Goal: Use online tool/utility: Utilize a website feature to perform a specific function

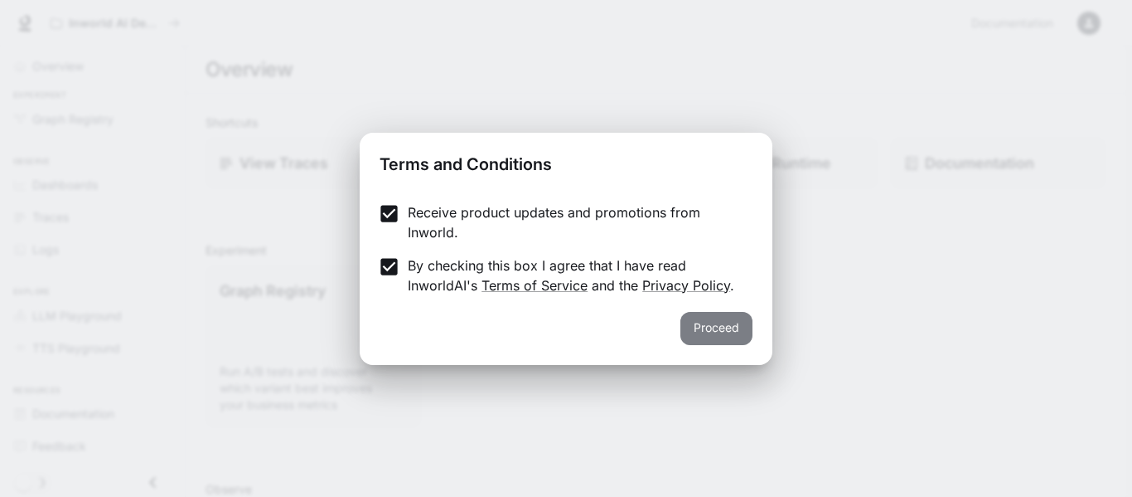
click at [743, 330] on button "Proceed" at bounding box center [717, 328] width 72 height 33
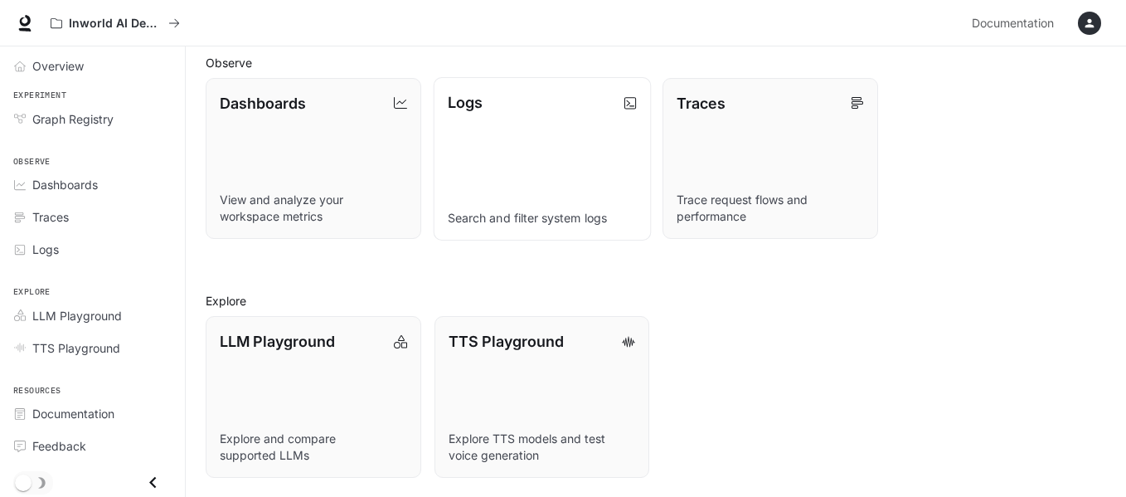
scroll to position [427, 0]
click at [481, 346] on p "TTS Playground" at bounding box center [505, 339] width 116 height 22
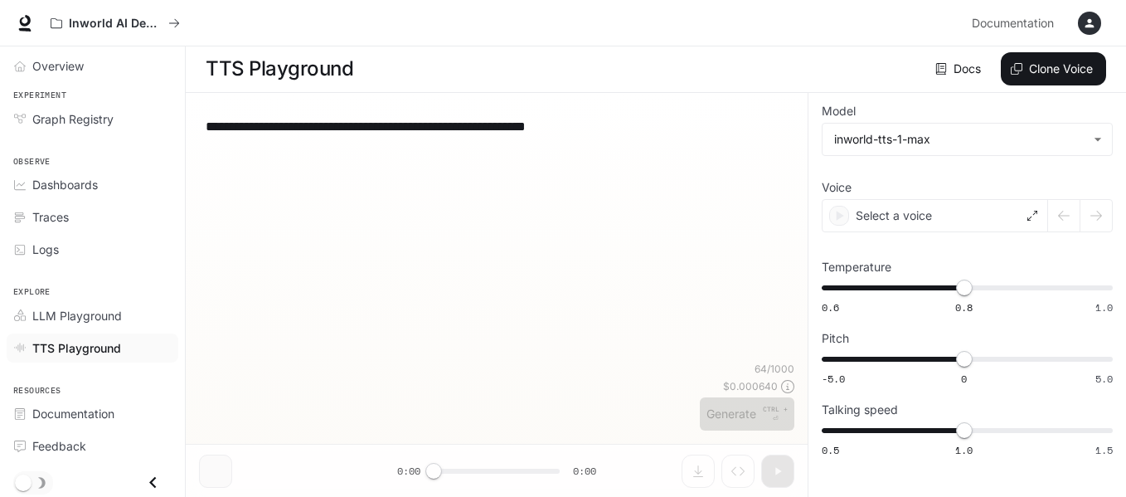
scroll to position [1, 0]
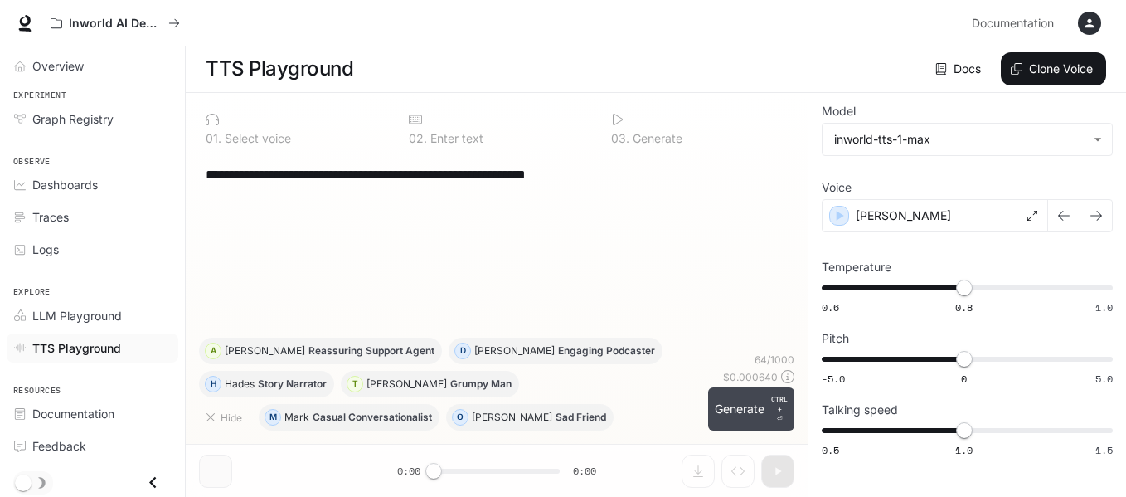
click at [751, 407] on button "Generate CTRL + ⏎" at bounding box center [751, 408] width 86 height 43
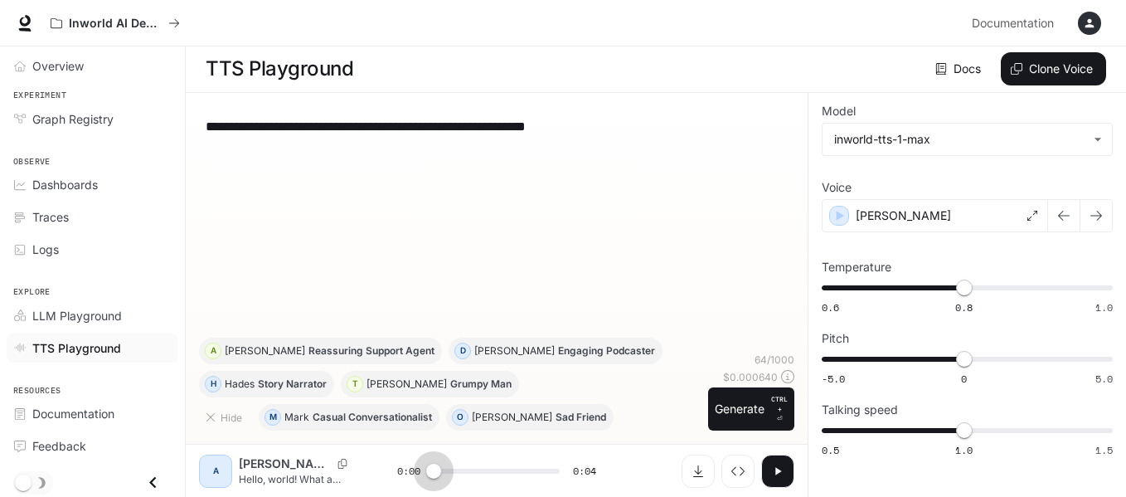
click at [431, 471] on span at bounding box center [433, 471] width 17 height 17
click at [787, 471] on button "button" at bounding box center [777, 470] width 33 height 33
type input "*"
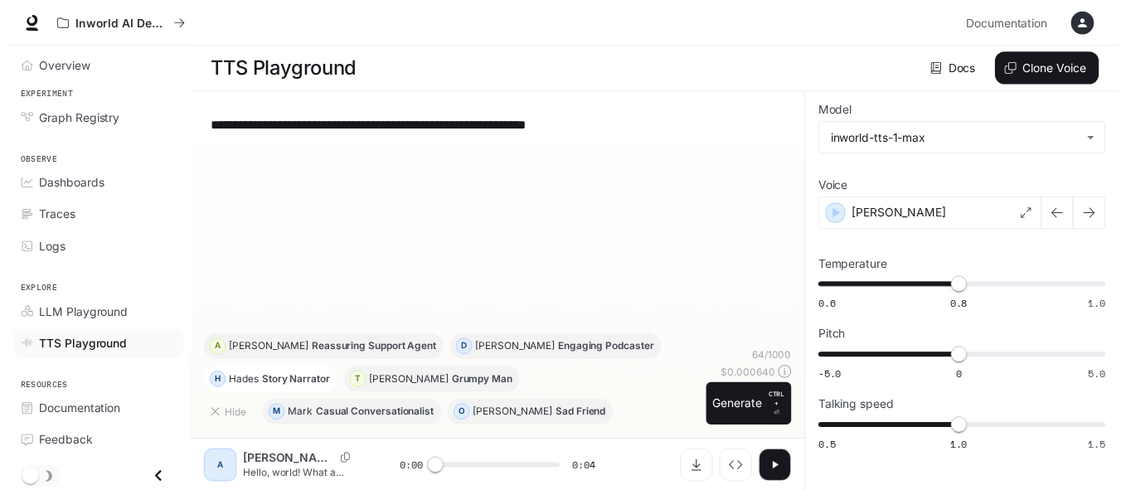
scroll to position [0, 0]
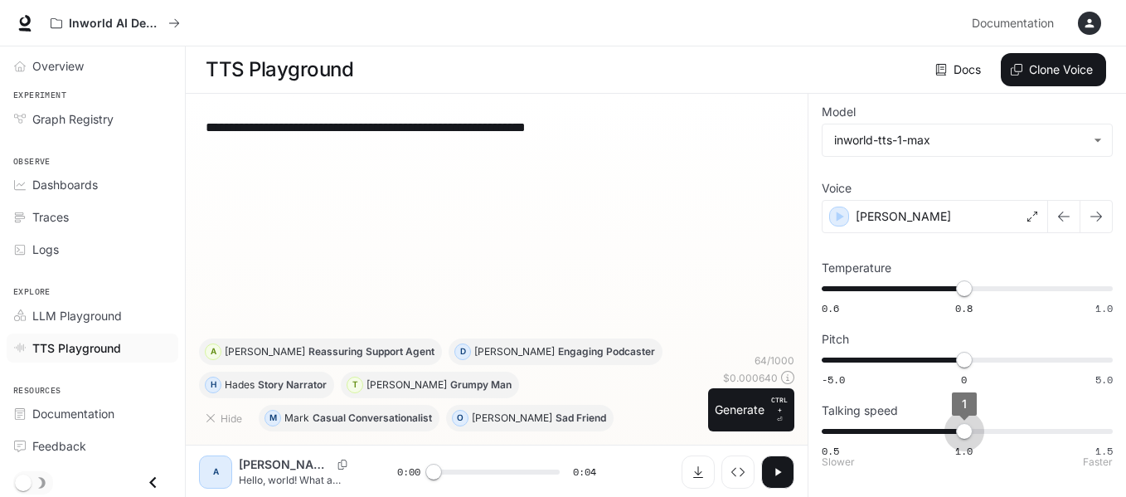
type input "***"
drag, startPoint x: 962, startPoint y: 429, endPoint x: 930, endPoint y: 429, distance: 31.5
click at [930, 429] on span "0.9" at bounding box center [935, 431] width 17 height 17
click at [775, 475] on icon "button" at bounding box center [777, 471] width 13 height 13
type input "*"
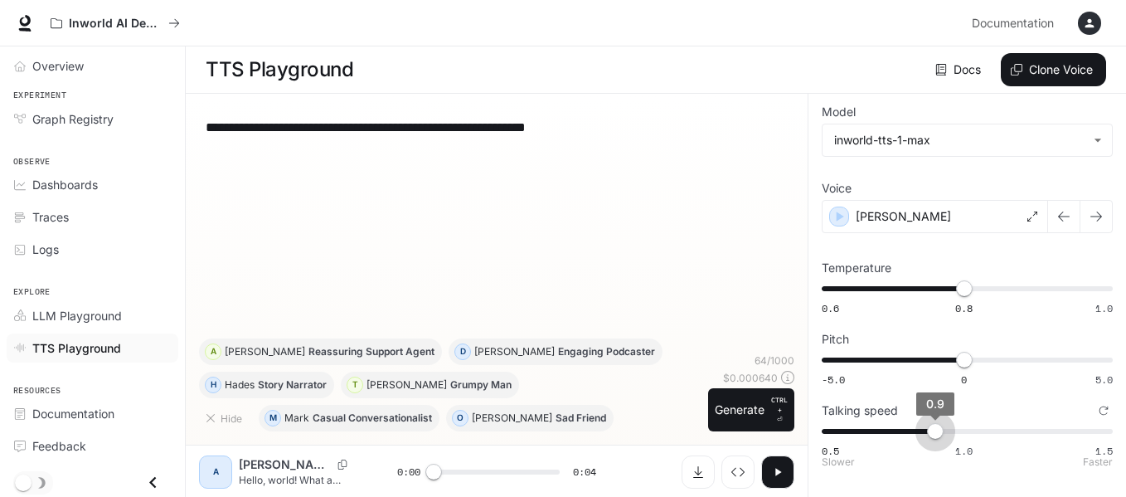
type input "***"
drag, startPoint x: 931, startPoint y: 432, endPoint x: 895, endPoint y: 429, distance: 35.7
click at [899, 429] on span "0.8" at bounding box center [907, 431] width 17 height 17
click at [782, 468] on icon "button" at bounding box center [777, 471] width 13 height 13
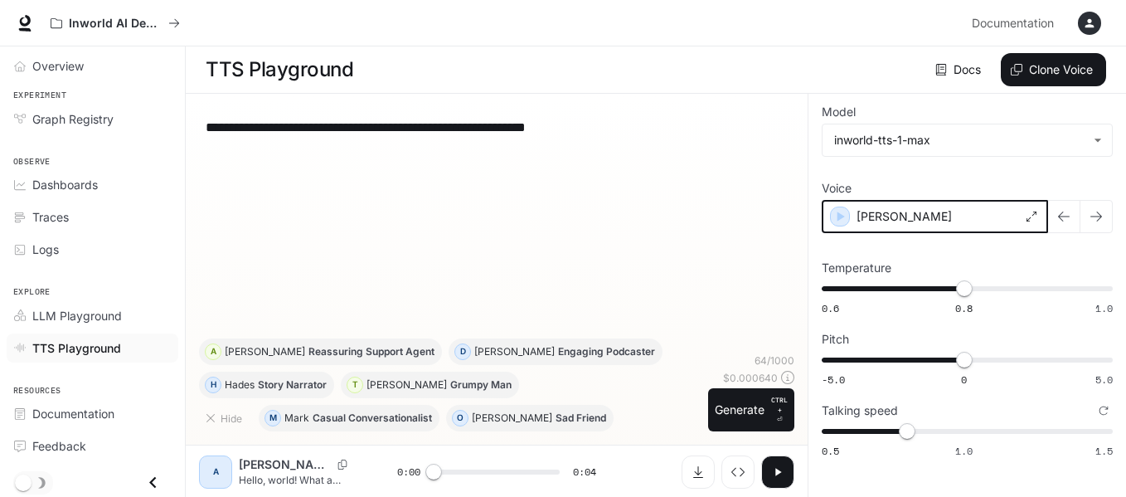
click at [836, 213] on icon "button" at bounding box center [839, 216] width 17 height 17
click at [1093, 213] on icon "button" at bounding box center [1095, 216] width 13 height 13
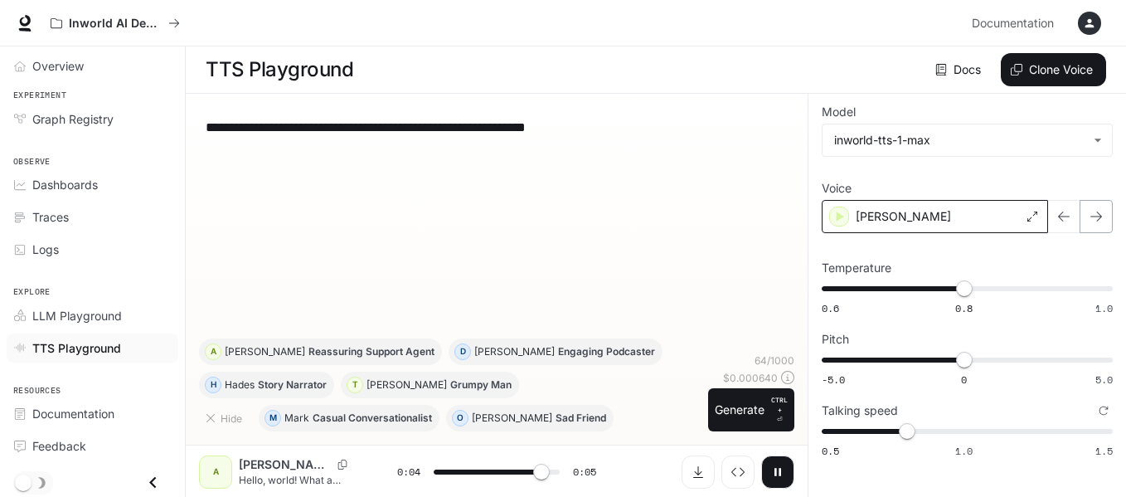
click at [1092, 216] on icon "button" at bounding box center [1095, 216] width 13 height 13
click at [1091, 216] on icon "button" at bounding box center [1095, 216] width 13 height 13
type input "*"
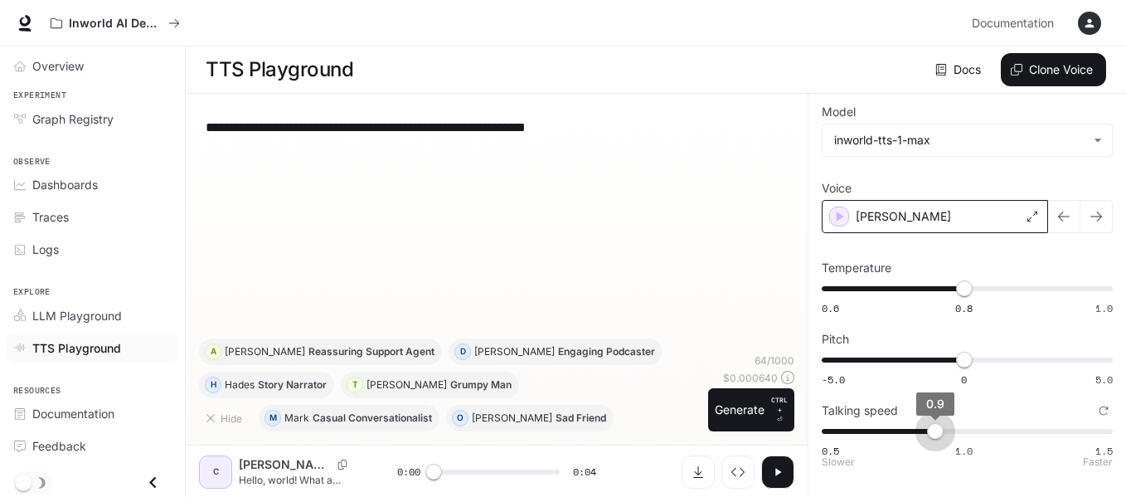
type input "*"
drag, startPoint x: 912, startPoint y: 436, endPoint x: 958, endPoint y: 428, distance: 47.2
click at [958, 428] on span "1" at bounding box center [964, 431] width 17 height 17
click at [769, 472] on button "button" at bounding box center [777, 471] width 33 height 33
click at [1096, 216] on icon "button" at bounding box center [1095, 216] width 13 height 13
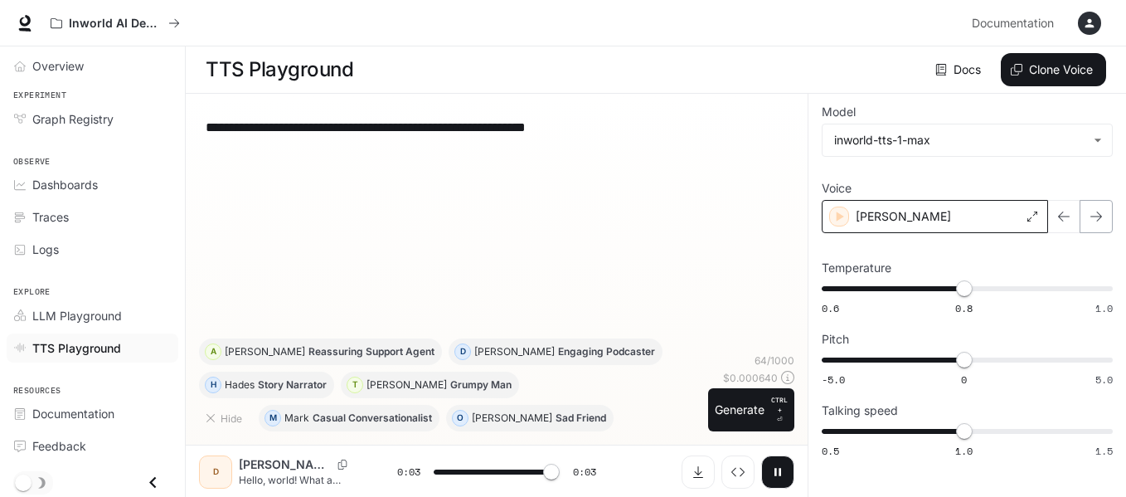
click at [1093, 221] on icon "button" at bounding box center [1095, 216] width 13 height 13
type input "*"
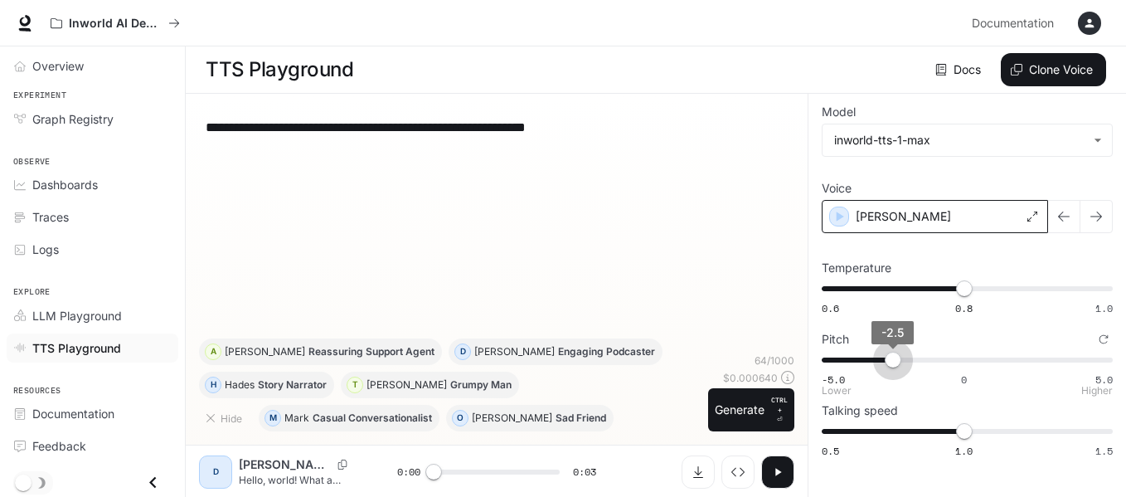
type input "****"
drag, startPoint x: 969, startPoint y: 356, endPoint x: 863, endPoint y: 356, distance: 106.1
click at [863, 356] on span "-3.5" at bounding box center [864, 359] width 17 height 17
click at [767, 470] on button "button" at bounding box center [777, 471] width 33 height 33
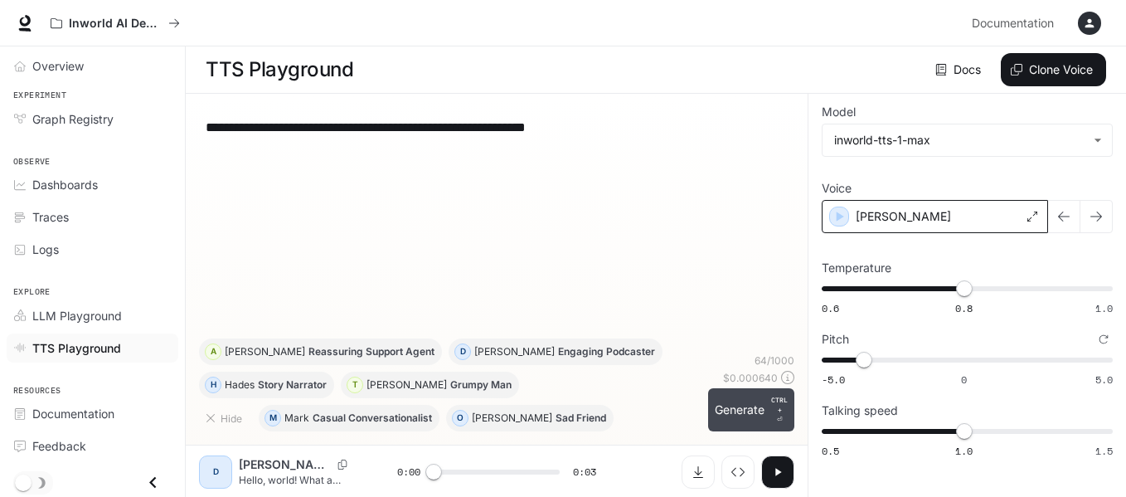
click at [724, 410] on button "Generate CTRL + ⏎" at bounding box center [751, 409] width 86 height 43
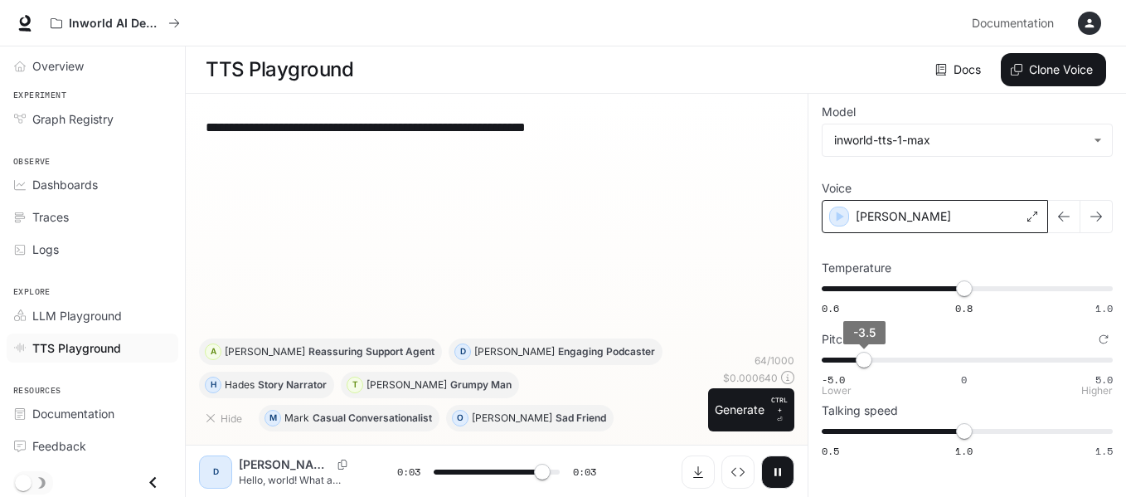
type input "***"
type input "****"
type input "***"
type input "****"
type input "***"
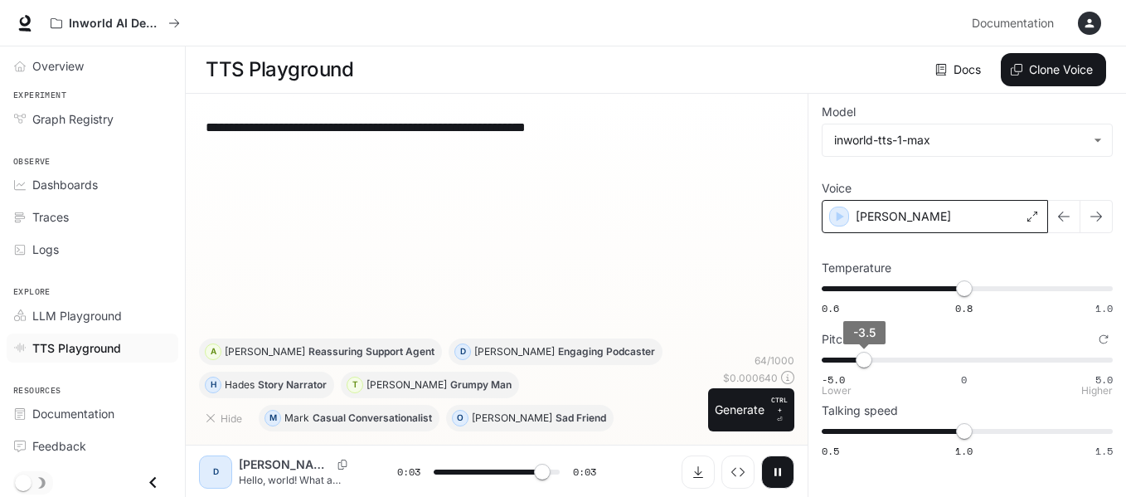
type input "****"
type input "***"
type input "**"
type input "*"
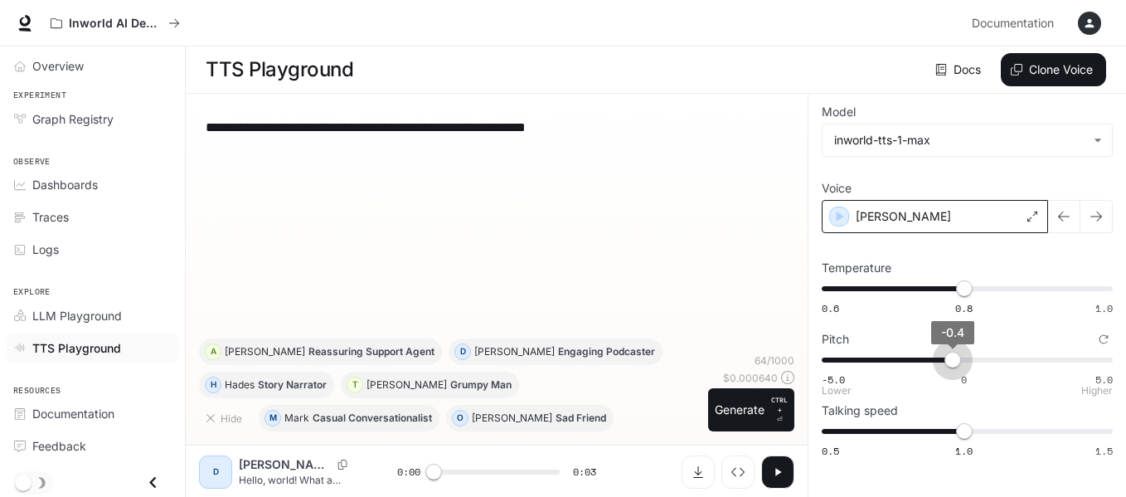
type input "****"
drag, startPoint x: 865, startPoint y: 361, endPoint x: 957, endPoint y: 361, distance: 91.2
click at [957, 361] on span "-0.2" at bounding box center [958, 359] width 17 height 17
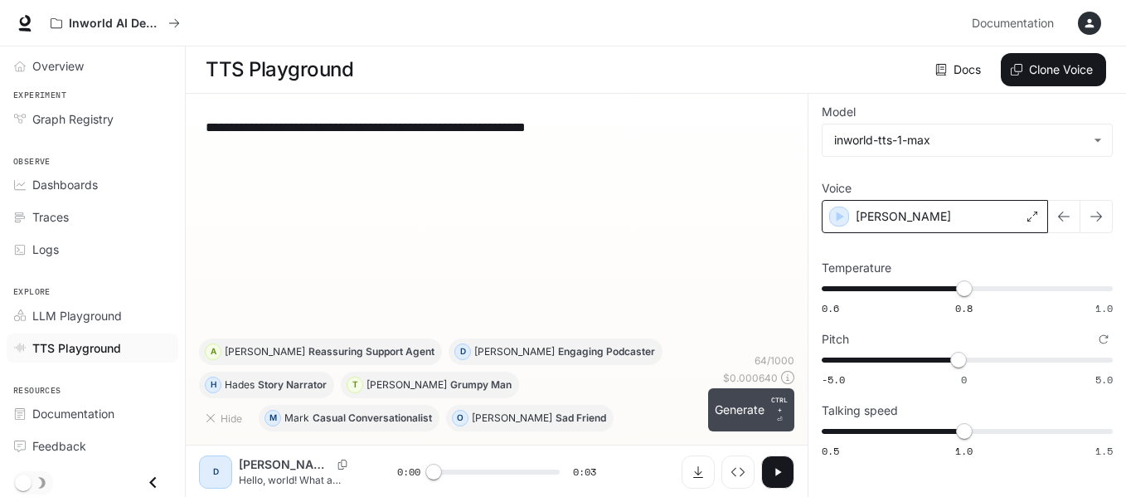
click at [744, 410] on button "Generate CTRL + ⏎" at bounding box center [751, 409] width 86 height 43
type input "*"
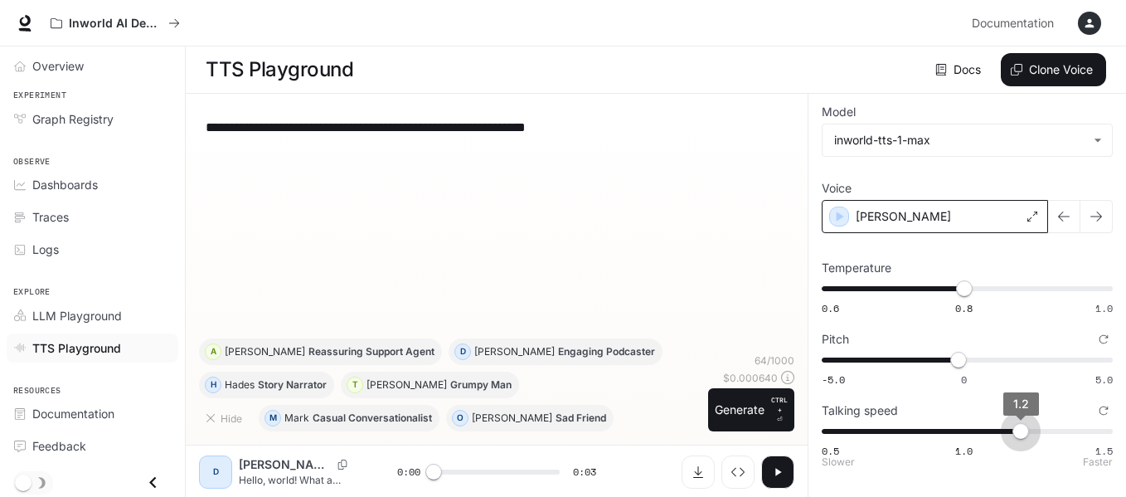
drag, startPoint x: 965, startPoint y: 429, endPoint x: 1024, endPoint y: 426, distance: 59.0
click at [1024, 426] on span "1.2" at bounding box center [1020, 431] width 17 height 17
type input "***"
drag, startPoint x: 1015, startPoint y: 427, endPoint x: 936, endPoint y: 428, distance: 78.8
click at [936, 428] on span "0.9" at bounding box center [935, 431] width 17 height 17
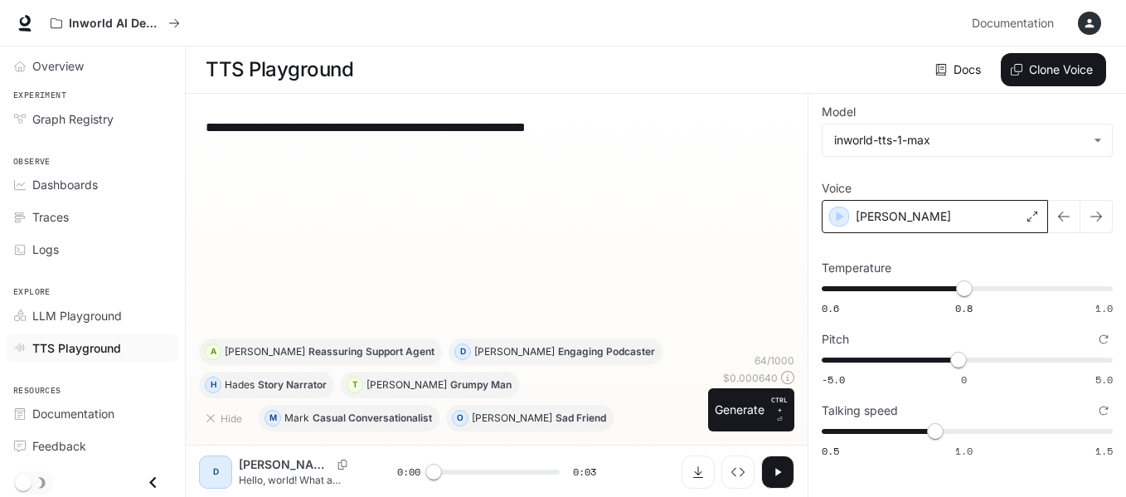
click at [777, 470] on icon "button" at bounding box center [778, 471] width 6 height 7
click at [775, 467] on icon "button" at bounding box center [777, 471] width 13 height 13
click at [759, 414] on button "Generate CTRL + ⏎" at bounding box center [751, 409] width 86 height 43
click at [1104, 214] on button "button" at bounding box center [1095, 216] width 33 height 33
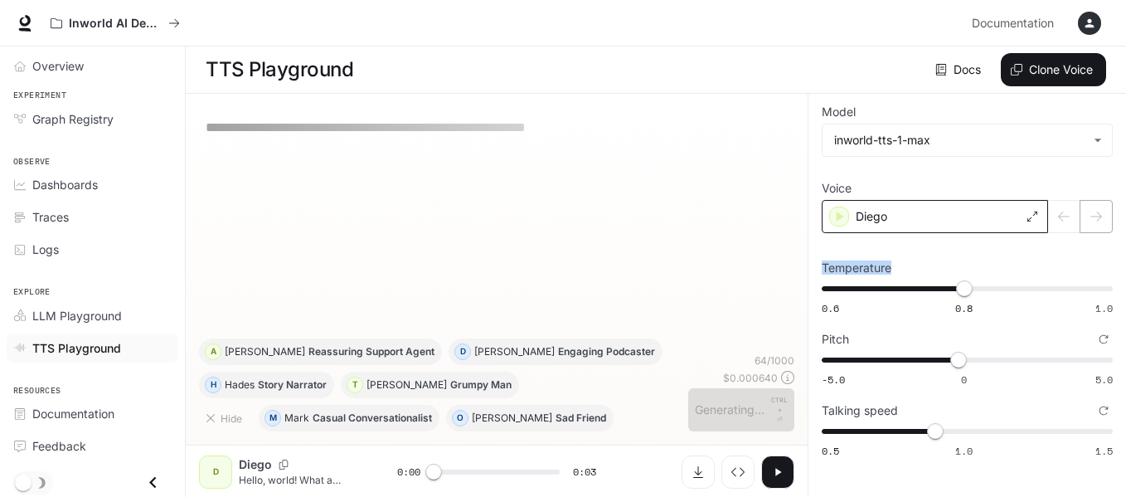
click at [1104, 214] on div at bounding box center [1080, 216] width 65 height 33
click at [1103, 214] on div at bounding box center [1080, 216] width 65 height 33
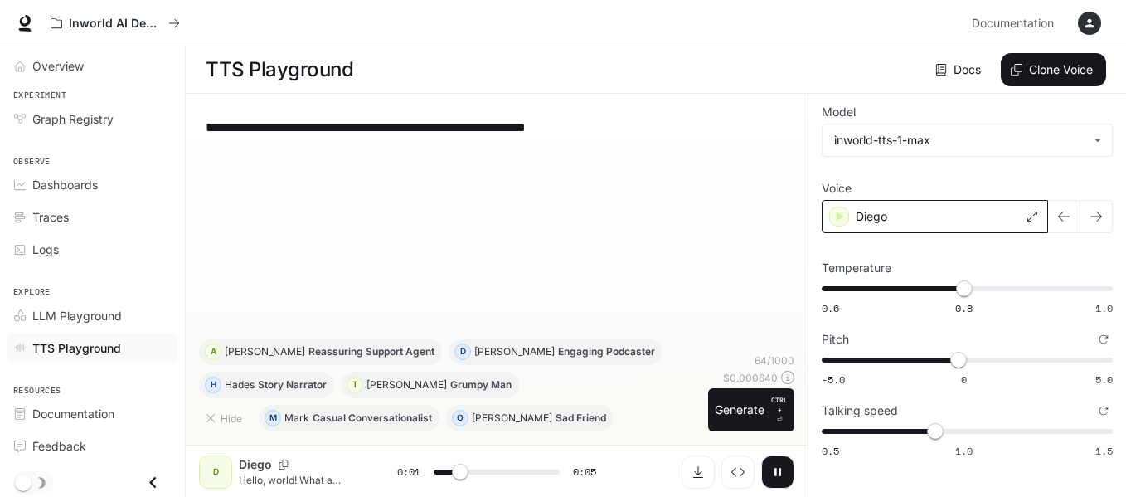
click at [1103, 214] on button "button" at bounding box center [1095, 216] width 33 height 33
click at [1100, 221] on icon "button" at bounding box center [1095, 216] width 13 height 13
click at [1100, 138] on body "**********" at bounding box center [566, 248] width 1132 height 497
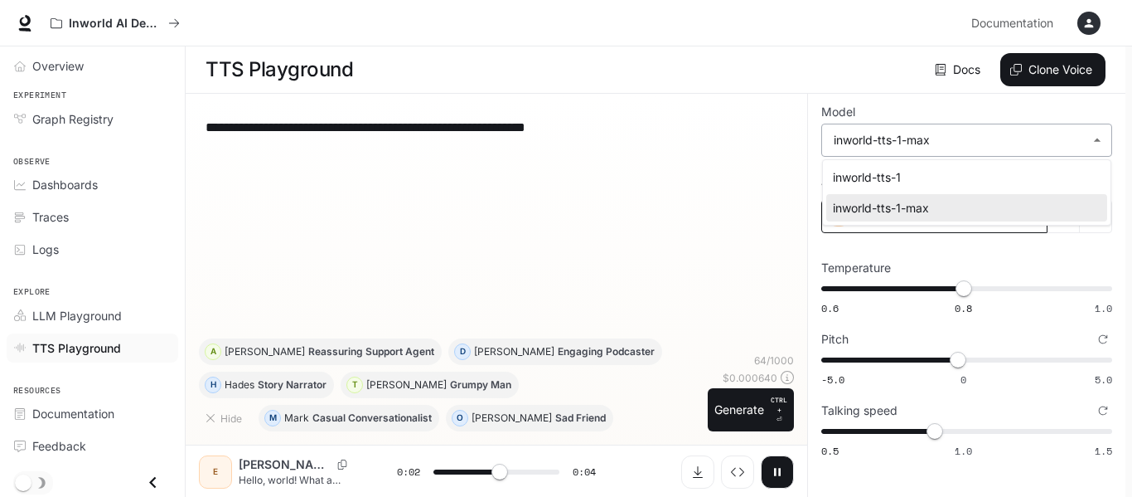
click at [1100, 138] on div at bounding box center [566, 248] width 1132 height 497
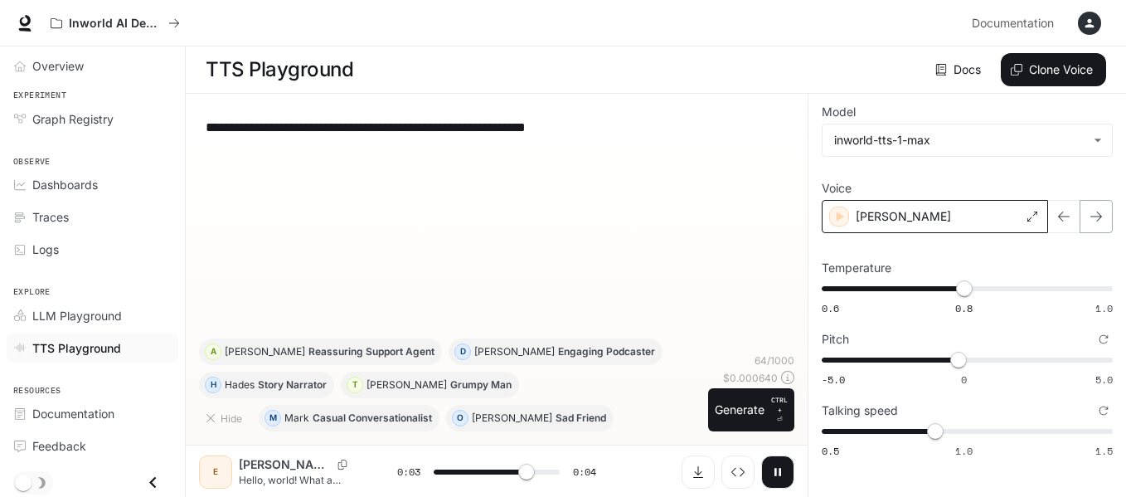
click at [1085, 216] on button "button" at bounding box center [1095, 216] width 33 height 33
click at [1035, 213] on icon at bounding box center [1032, 216] width 10 height 10
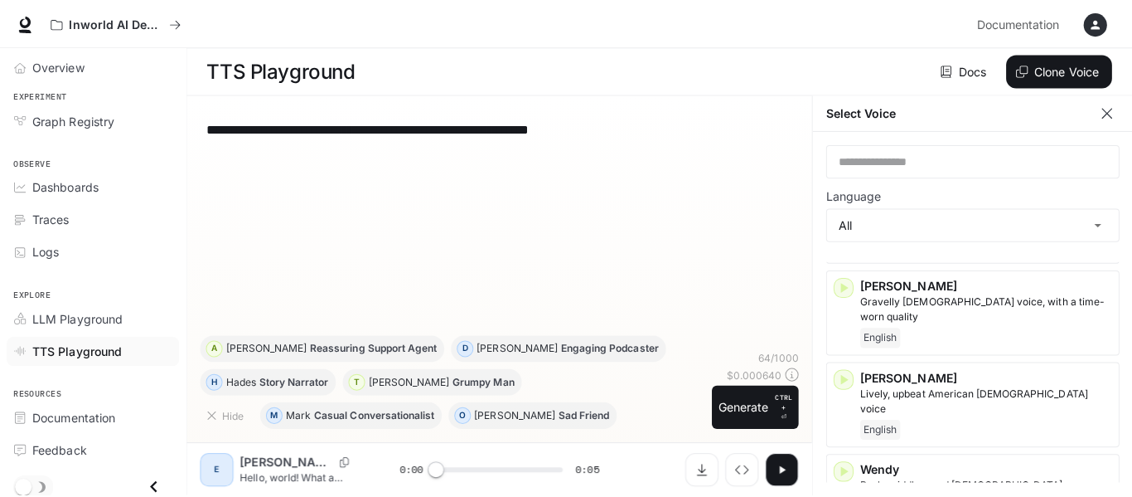
scroll to position [3666, 0]
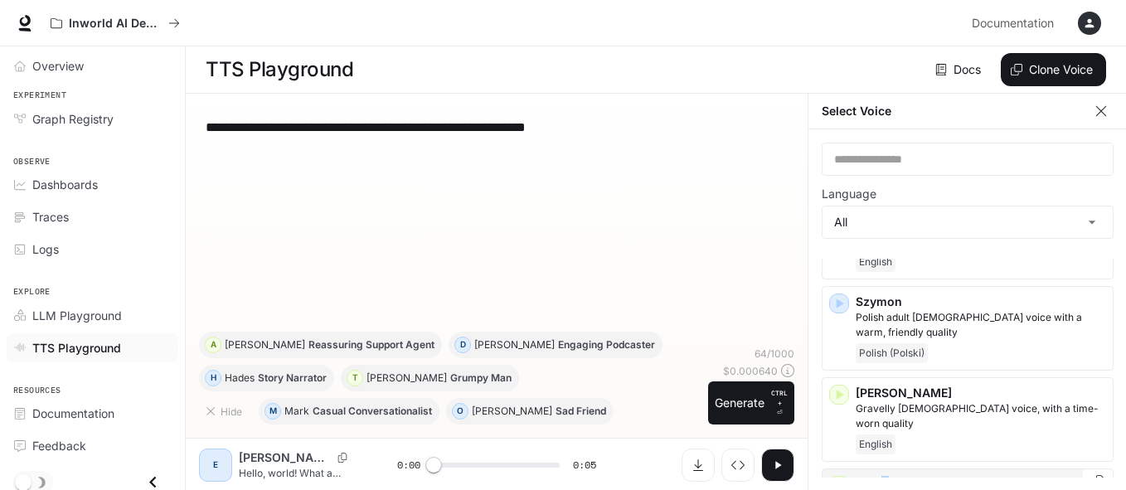
click at [886, 476] on p "[PERSON_NAME]" at bounding box center [981, 484] width 250 height 17
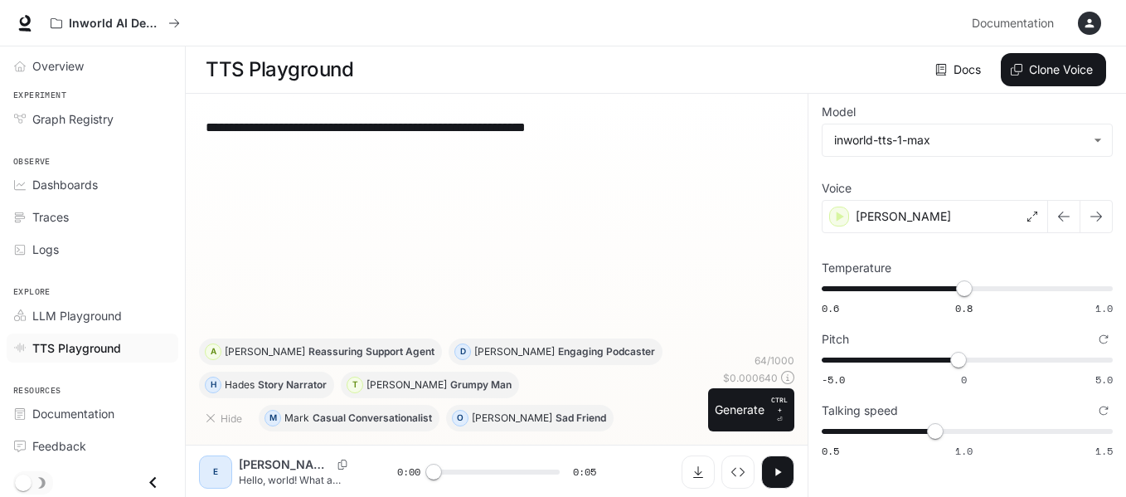
click at [737, 405] on button "Generate CTRL + ⏎" at bounding box center [751, 409] width 86 height 43
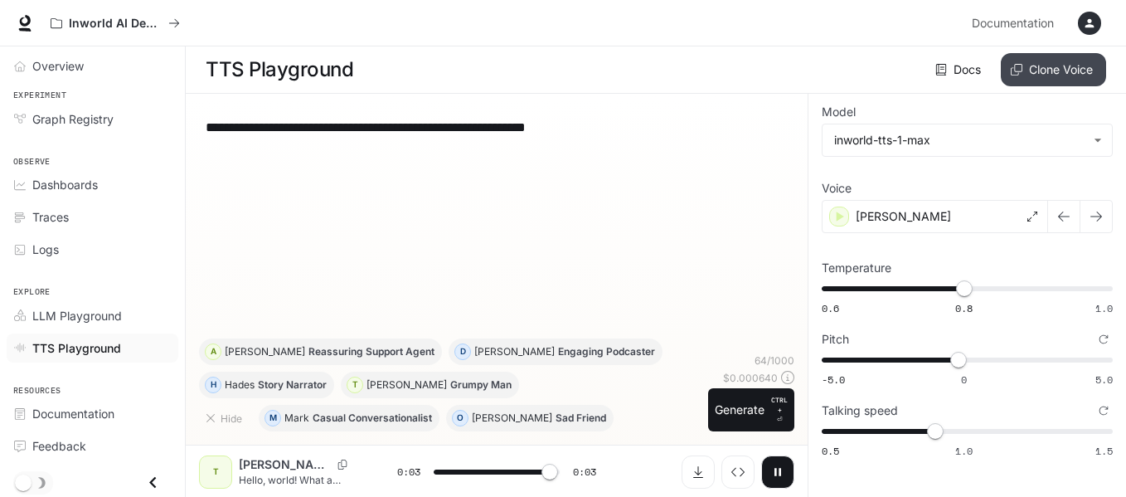
click at [1020, 73] on button "Clone Voice" at bounding box center [1053, 69] width 105 height 33
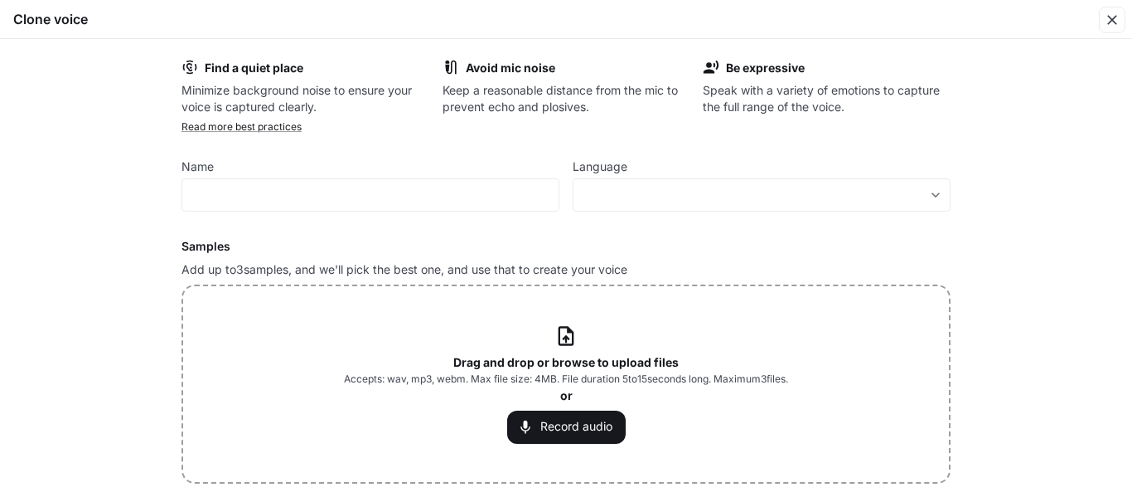
type input "*"
click at [434, 208] on div "​" at bounding box center [371, 194] width 378 height 33
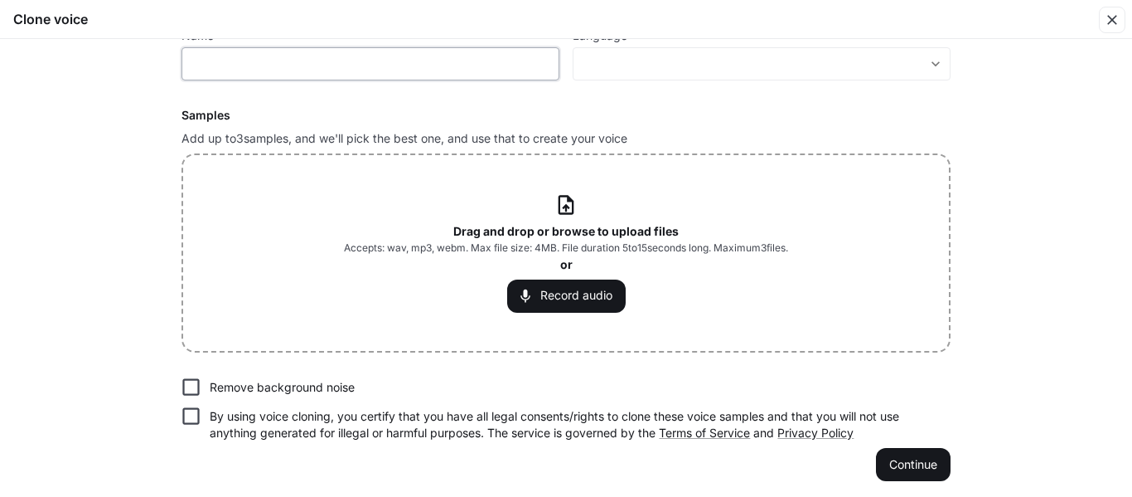
scroll to position [135, 0]
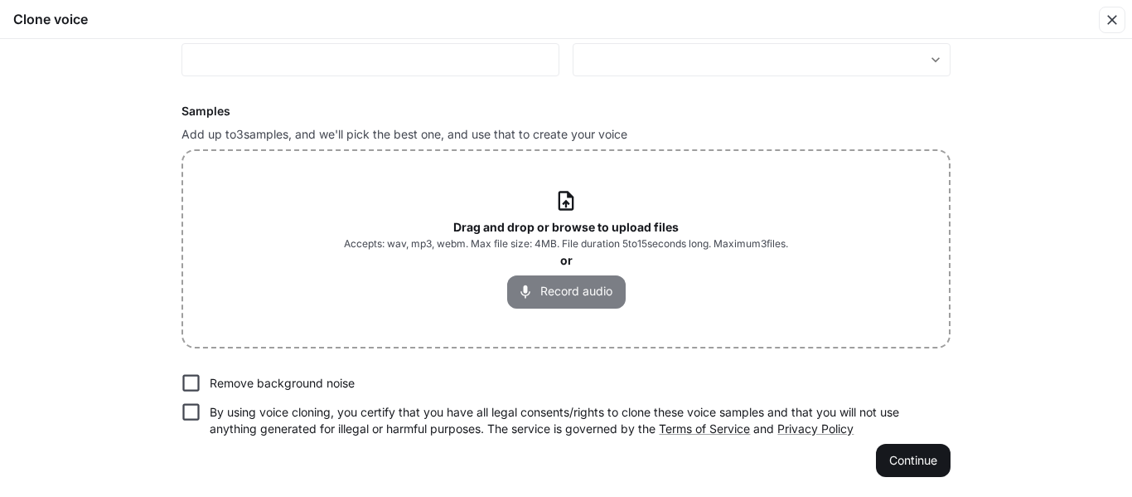
click at [546, 290] on button "Record audio" at bounding box center [566, 291] width 119 height 33
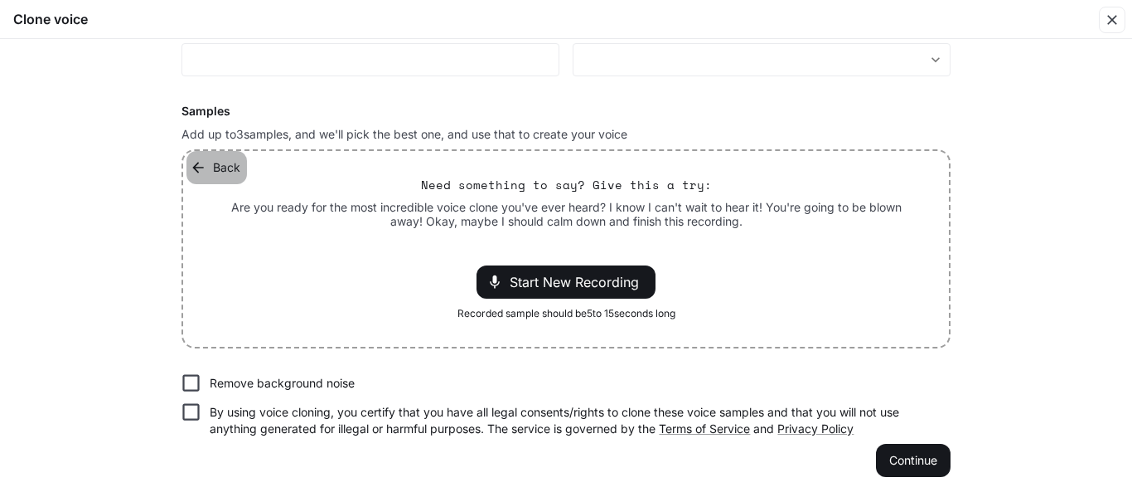
click at [190, 162] on icon "button" at bounding box center [198, 167] width 17 height 17
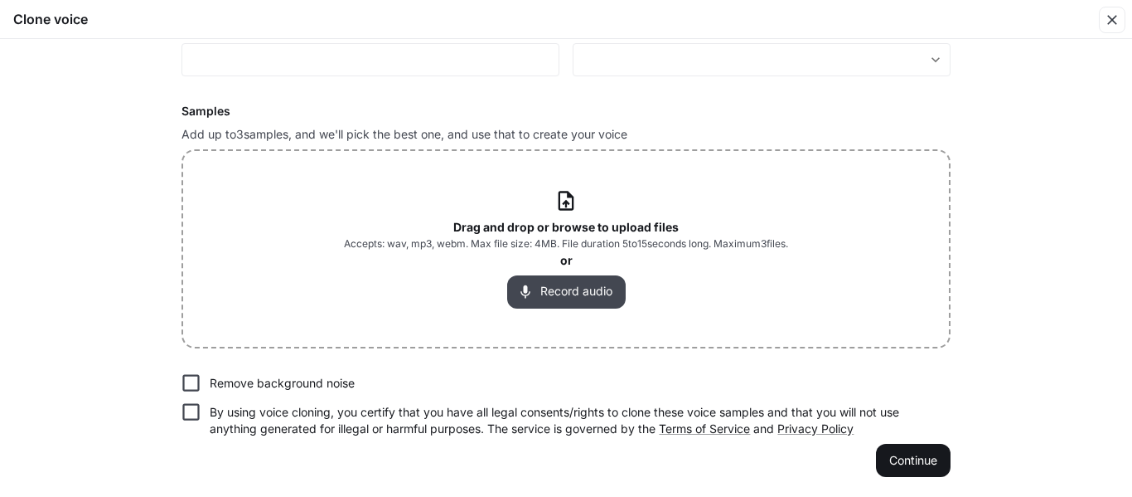
click at [552, 292] on button "Record audio" at bounding box center [566, 291] width 119 height 33
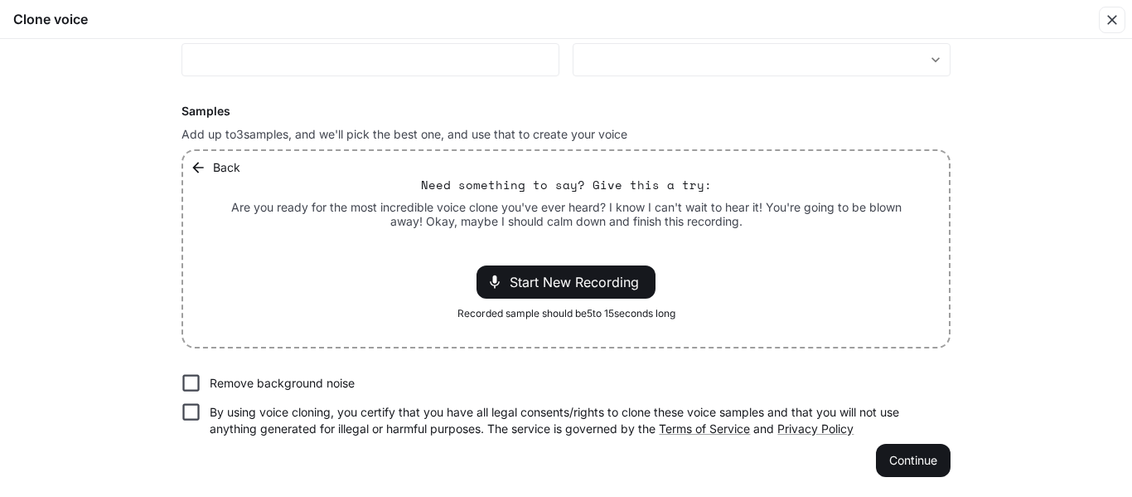
click at [552, 292] on div "Start New Recording" at bounding box center [566, 281] width 179 height 33
click at [192, 165] on icon "button" at bounding box center [197, 167] width 11 height 11
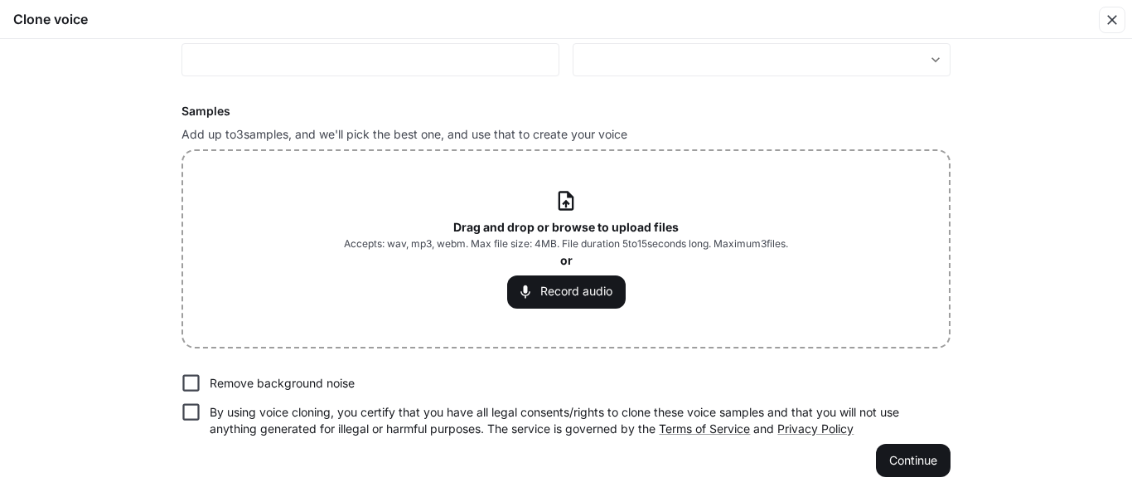
click at [192, 165] on div "Drag and drop or browse to upload files Accepts: wav, mp3, webm. Max file size:…" at bounding box center [566, 249] width 766 height 196
click at [930, 457] on button "Continue" at bounding box center [913, 460] width 75 height 33
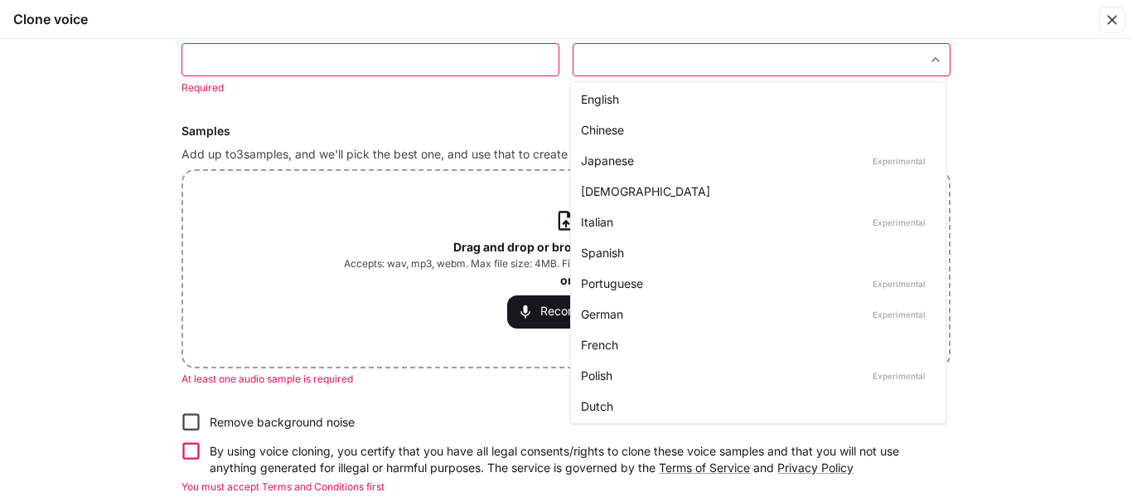
click at [936, 56] on body "**********" at bounding box center [566, 248] width 1132 height 497
click at [310, 61] on div at bounding box center [566, 248] width 1132 height 497
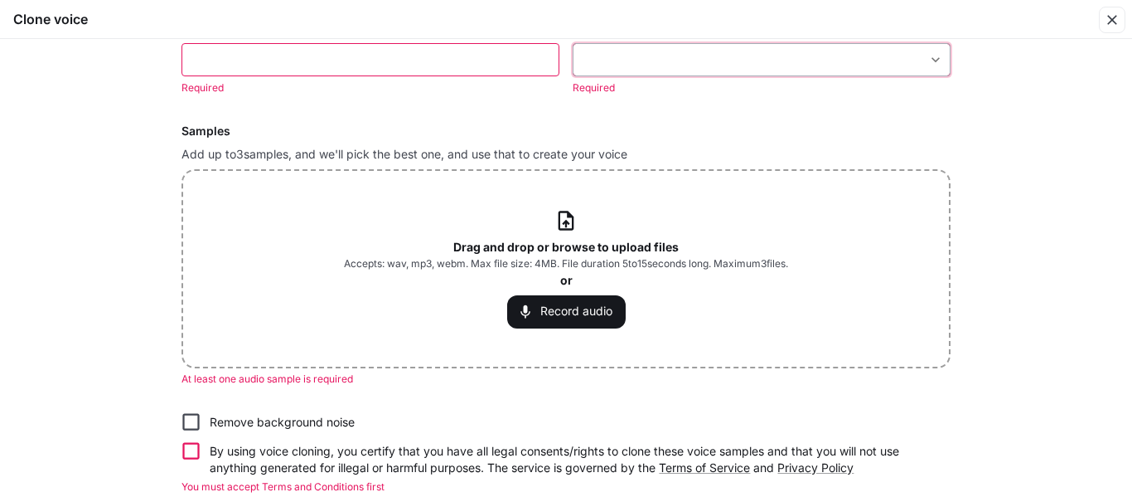
scroll to position [52, 0]
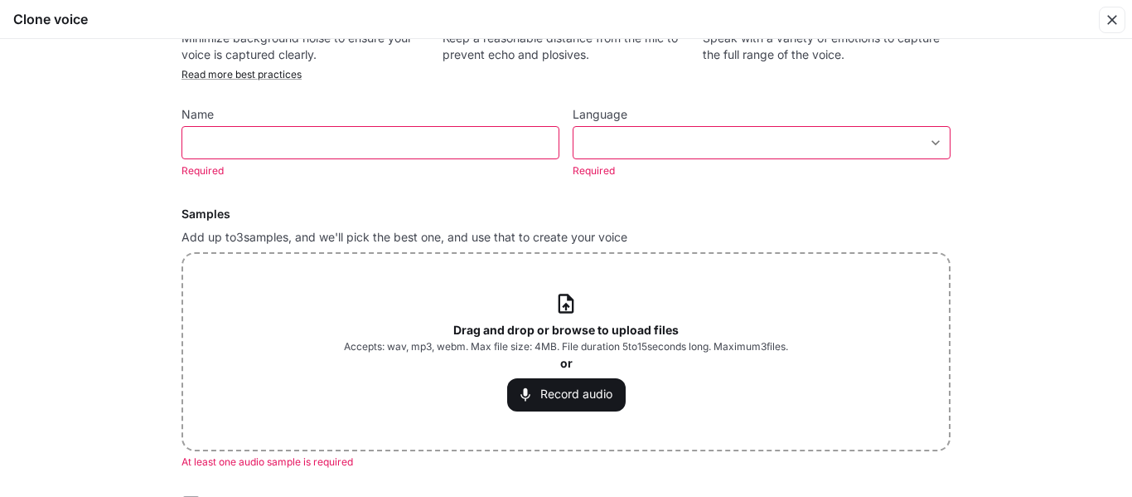
click at [241, 130] on div "​" at bounding box center [371, 142] width 378 height 33
type input "**********"
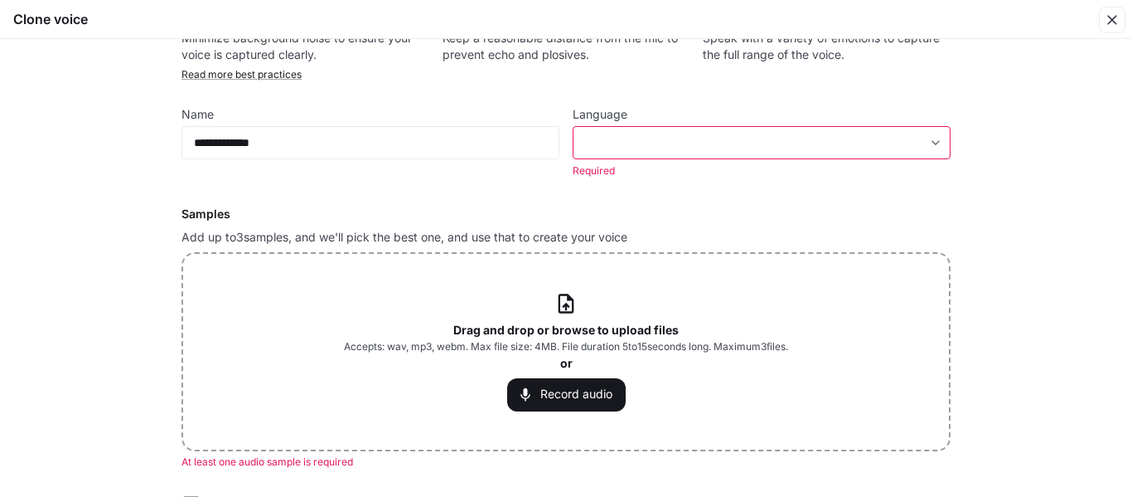
click at [928, 146] on body "**********" at bounding box center [566, 248] width 1132 height 497
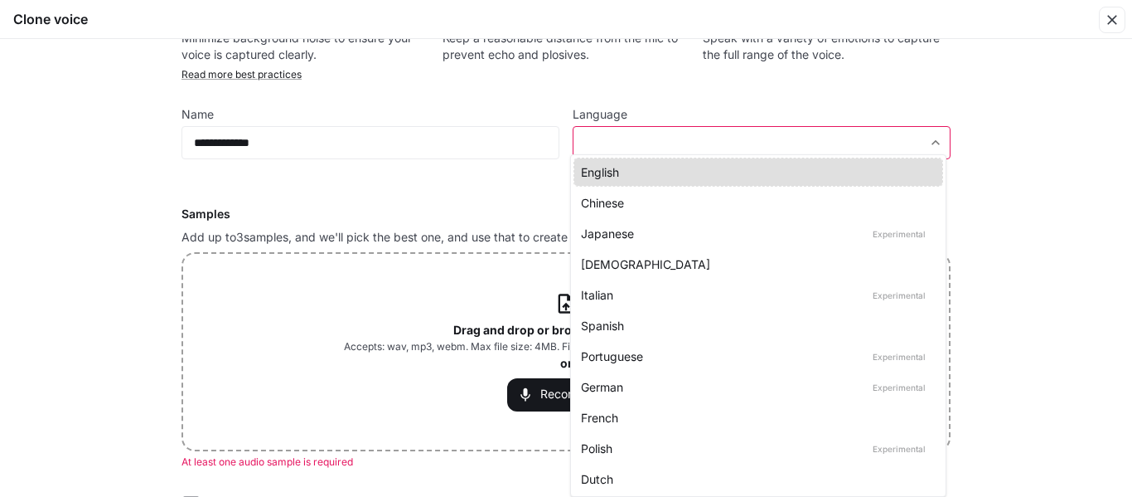
click at [646, 170] on div "English" at bounding box center [755, 171] width 348 height 17
type input "*****"
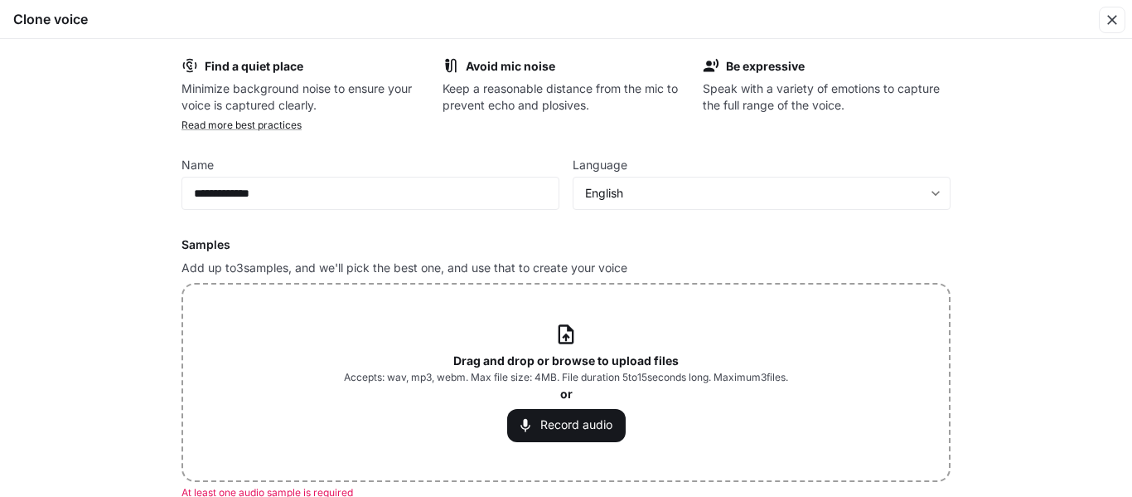
scroll to position [0, 0]
click at [555, 423] on button "Record audio" at bounding box center [566, 426] width 119 height 33
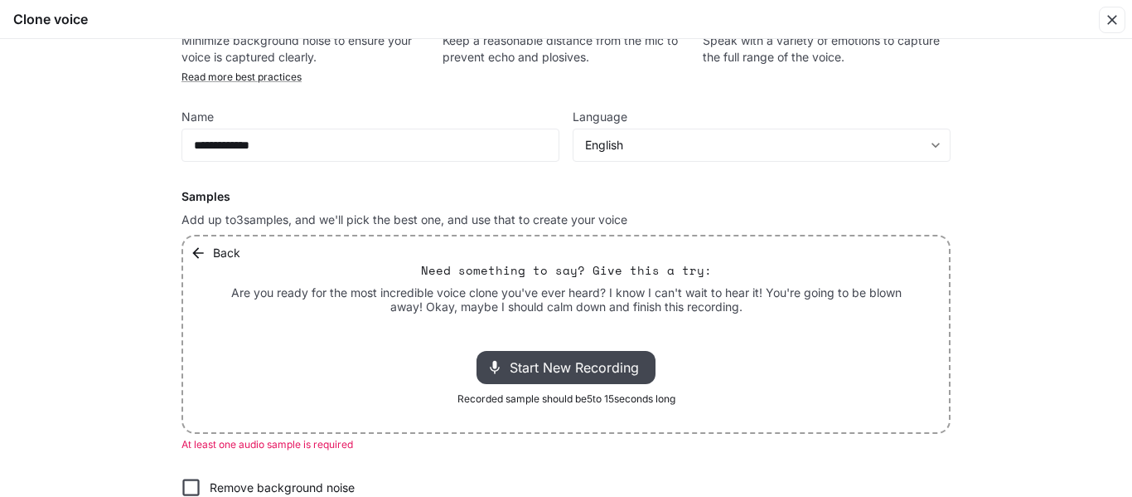
scroll to position [154, 0]
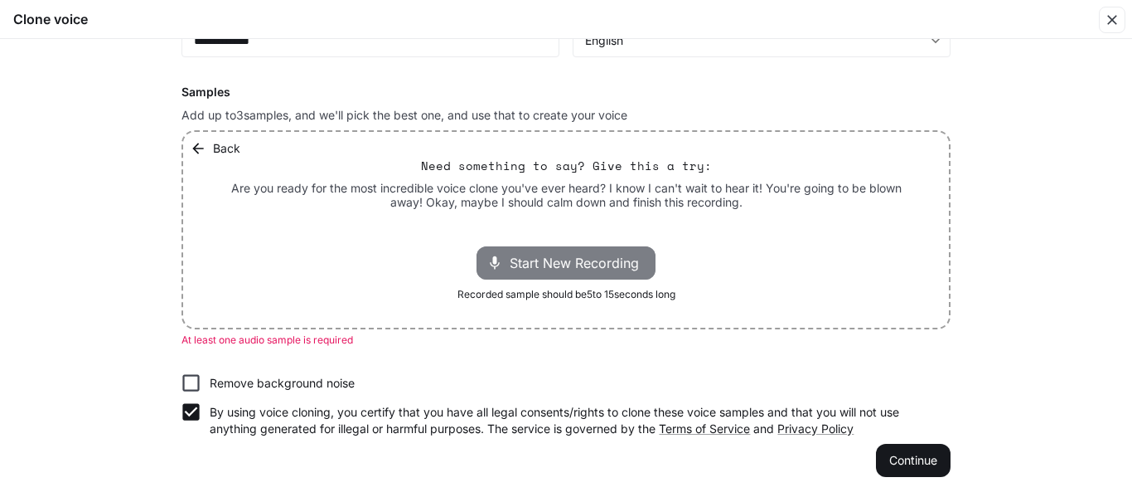
click at [547, 264] on span "Start New Recording" at bounding box center [579, 263] width 139 height 20
drag, startPoint x: 507, startPoint y: 269, endPoint x: 602, endPoint y: 258, distance: 95.9
click at [602, 258] on span "Start New Recording" at bounding box center [579, 263] width 139 height 20
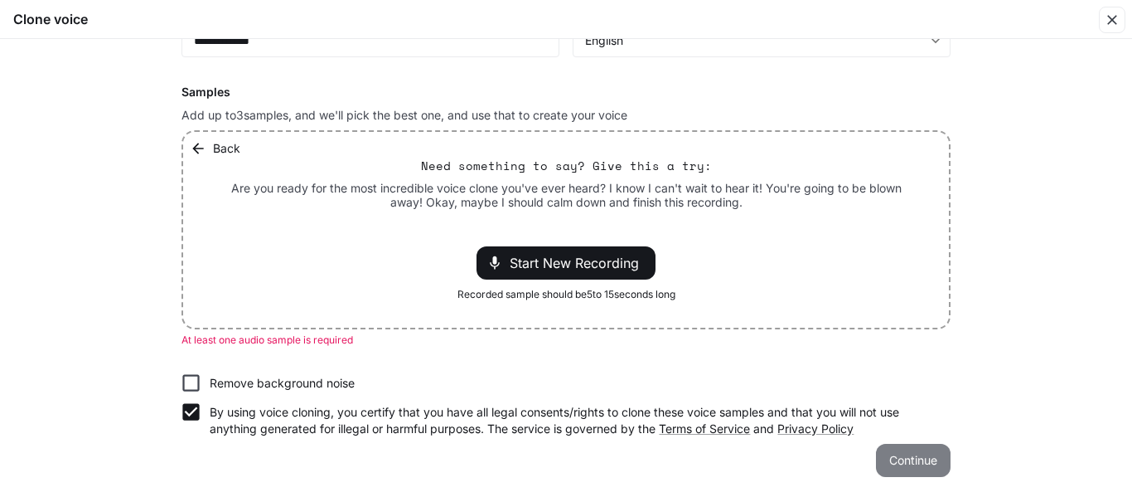
click at [915, 464] on button "Continue" at bounding box center [913, 460] width 75 height 33
click at [895, 458] on button "Continue" at bounding box center [913, 460] width 75 height 33
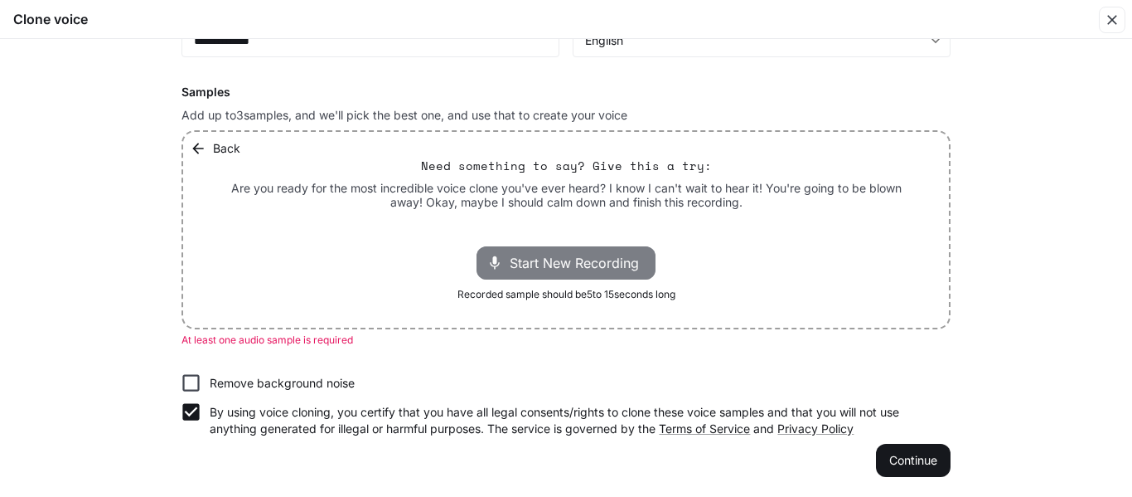
click at [488, 260] on icon at bounding box center [495, 262] width 17 height 17
click at [615, 260] on span "Start New Recording" at bounding box center [579, 263] width 139 height 20
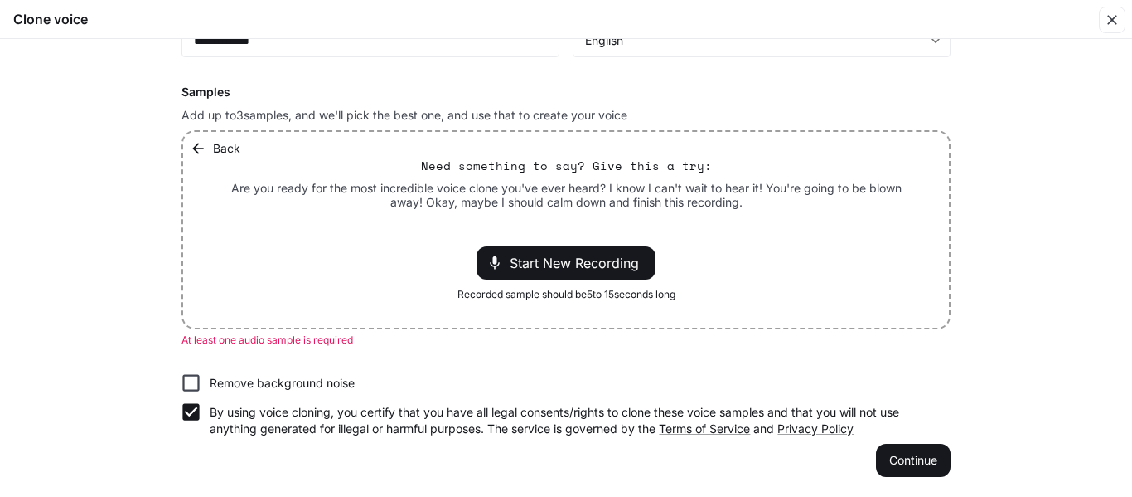
scroll to position [0, 0]
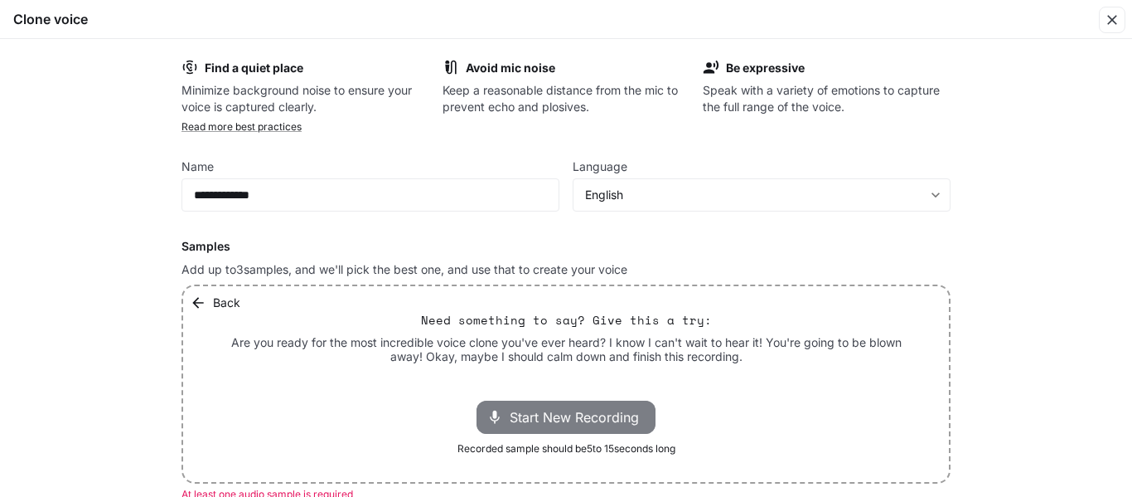
click at [569, 410] on span "Start New Recording" at bounding box center [579, 417] width 139 height 20
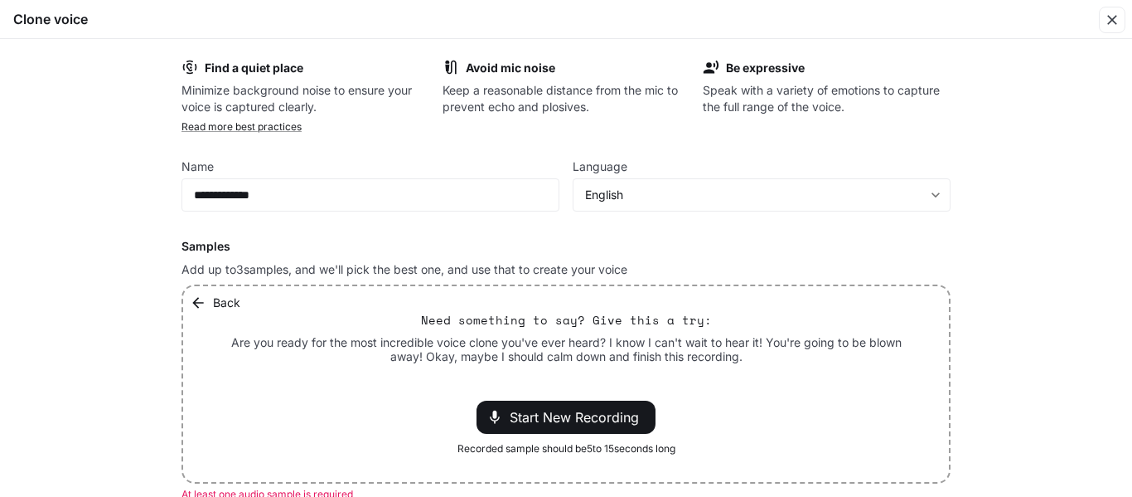
scroll to position [154, 0]
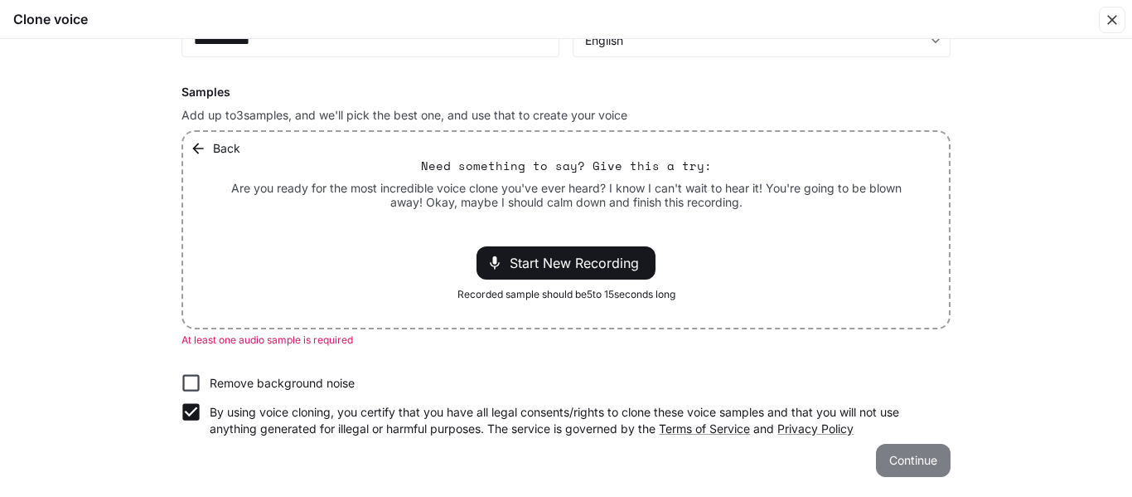
click at [916, 457] on button "Continue" at bounding box center [913, 460] width 75 height 33
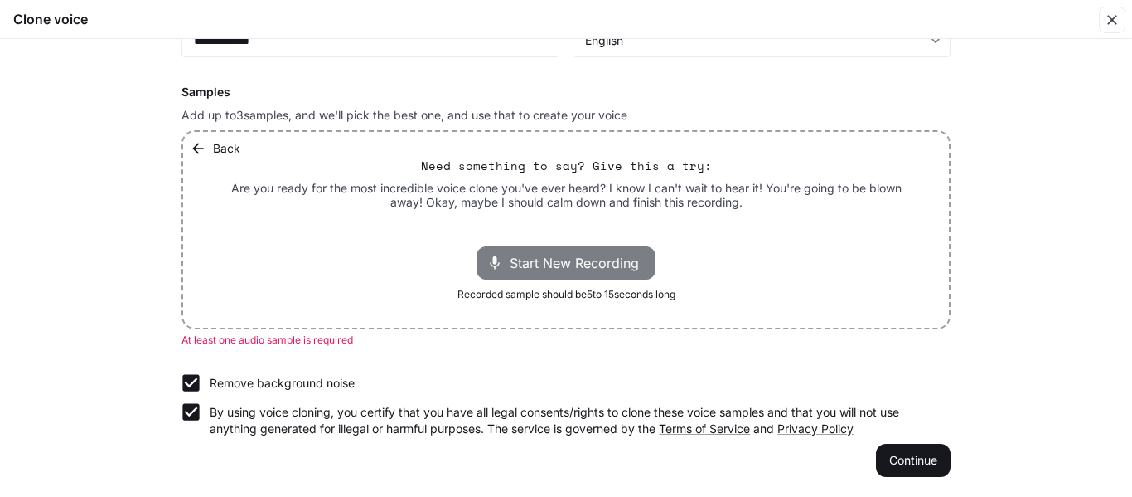
click at [530, 254] on span "Start New Recording" at bounding box center [579, 263] width 139 height 20
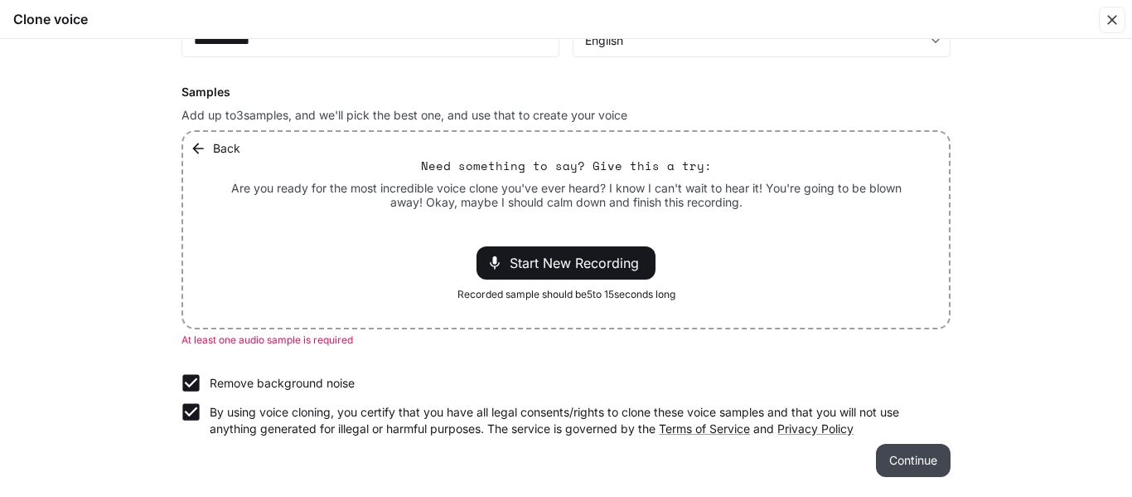
click at [888, 462] on button "Continue" at bounding box center [913, 460] width 75 height 33
click at [887, 453] on button "Continue" at bounding box center [913, 460] width 75 height 33
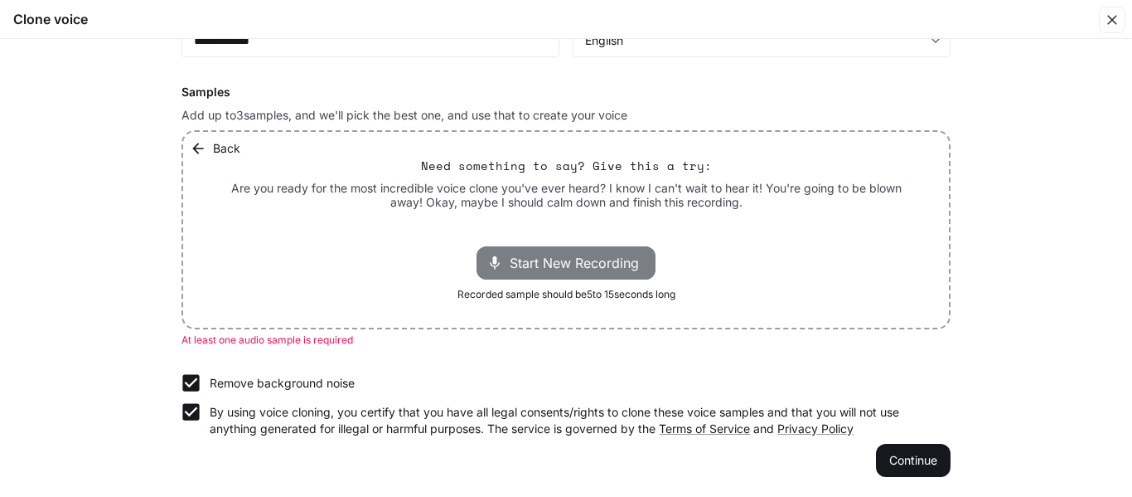
click at [574, 257] on span "Start New Recording" at bounding box center [579, 263] width 139 height 20
drag, startPoint x: 574, startPoint y: 257, endPoint x: 507, endPoint y: 254, distance: 68.0
click at [574, 256] on span "Start New Recording" at bounding box center [579, 263] width 139 height 20
click at [497, 254] on icon at bounding box center [495, 262] width 17 height 17
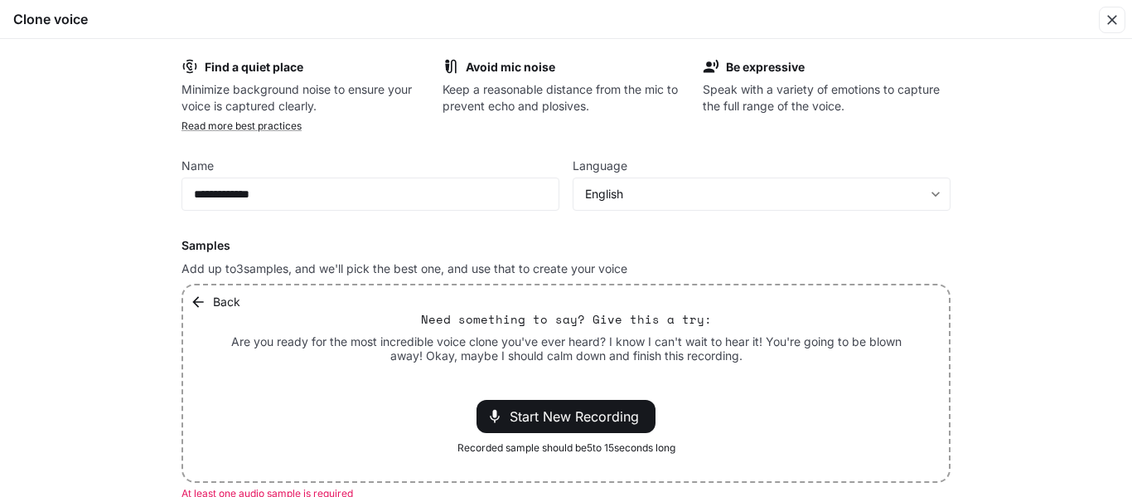
scroll to position [0, 0]
click at [189, 293] on button "Back" at bounding box center [217, 302] width 61 height 33
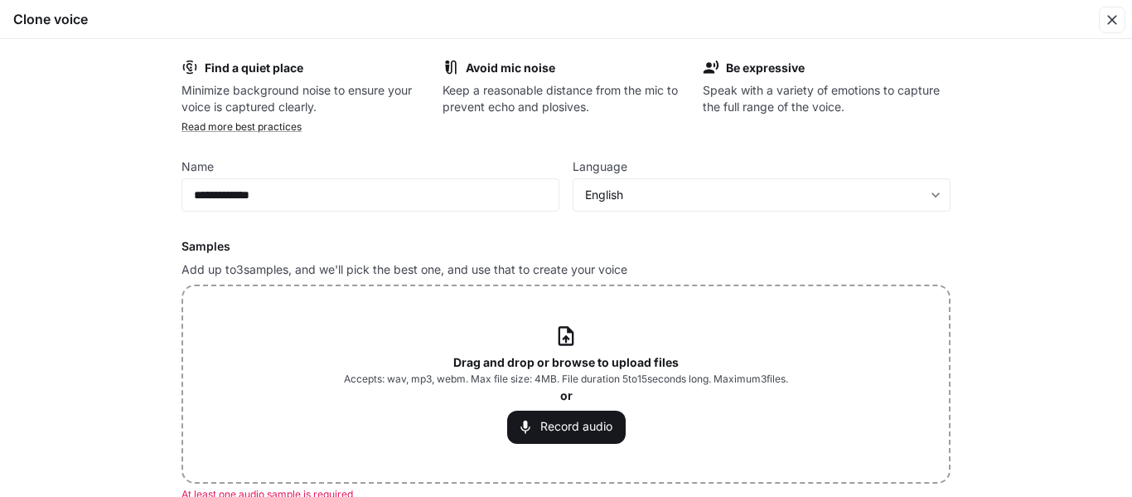
scroll to position [154, 0]
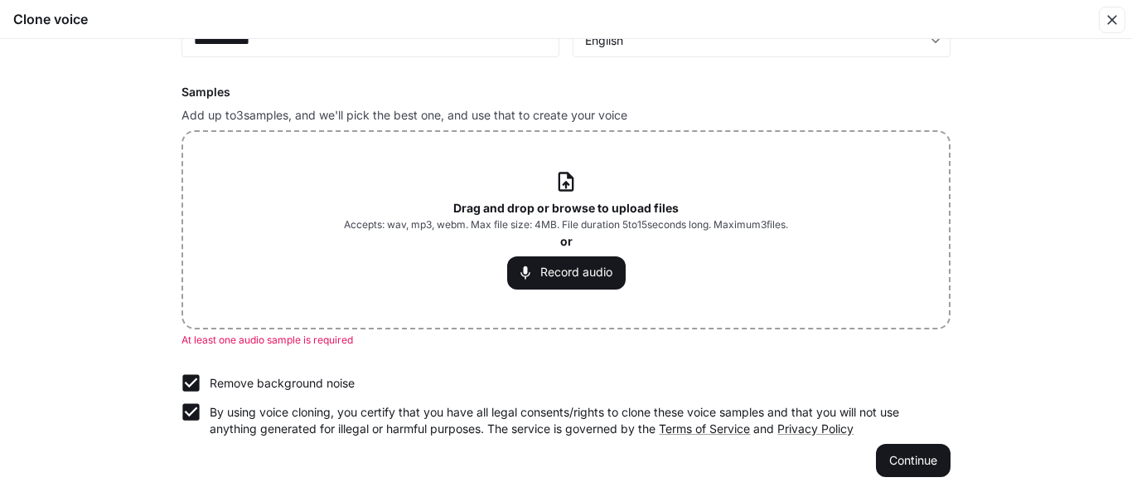
click at [563, 176] on icon at bounding box center [566, 181] width 22 height 22
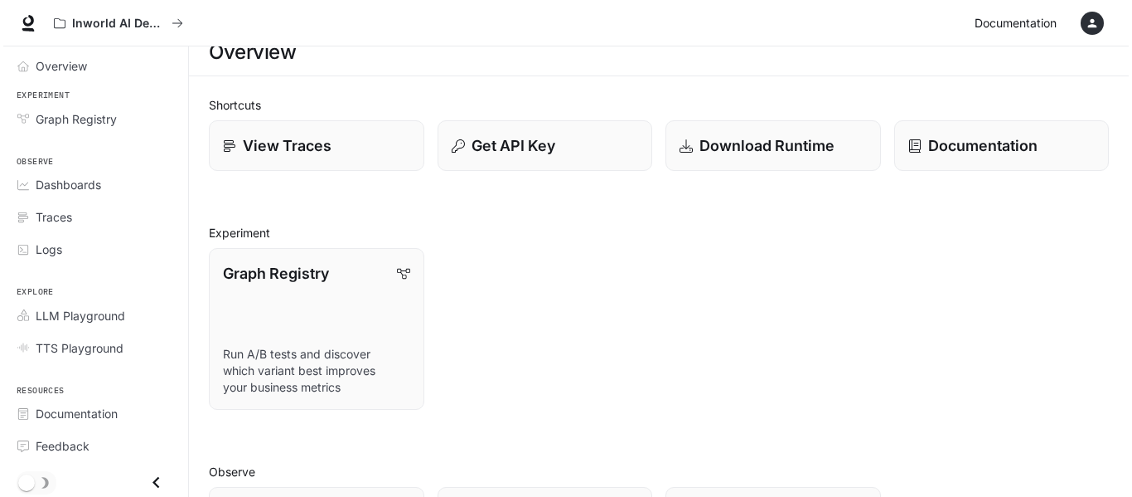
scroll to position [12, 0]
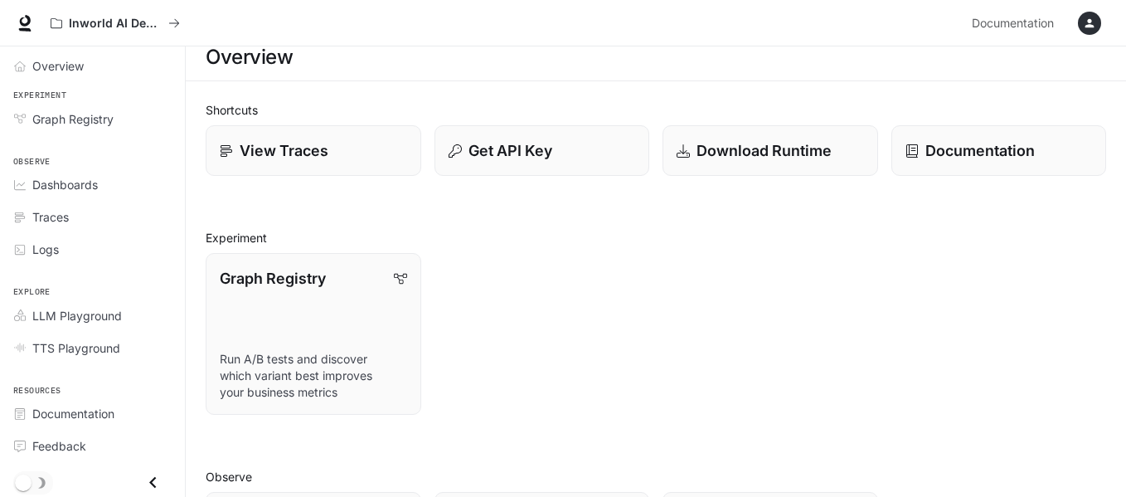
click at [1082, 20] on div "button" at bounding box center [1089, 23] width 23 height 23
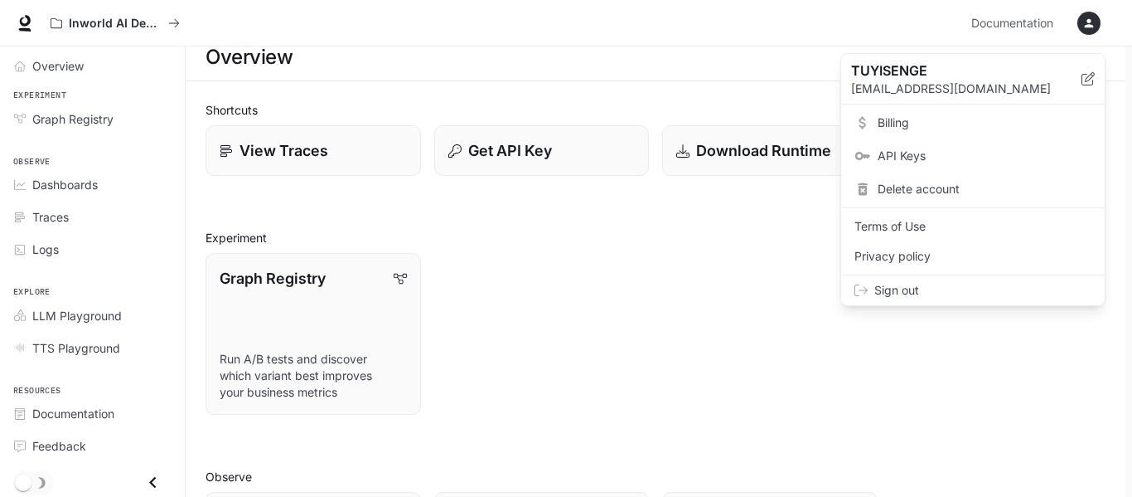
click at [901, 126] on span "Billing" at bounding box center [985, 122] width 214 height 17
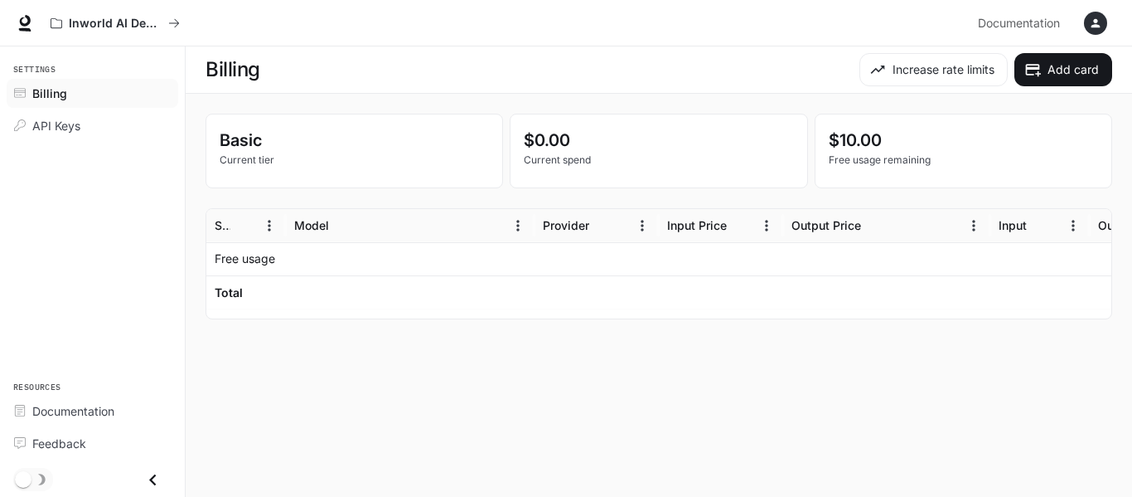
click at [224, 261] on p "Free usage" at bounding box center [245, 258] width 61 height 17
click at [63, 129] on span "API Keys" at bounding box center [56, 125] width 48 height 17
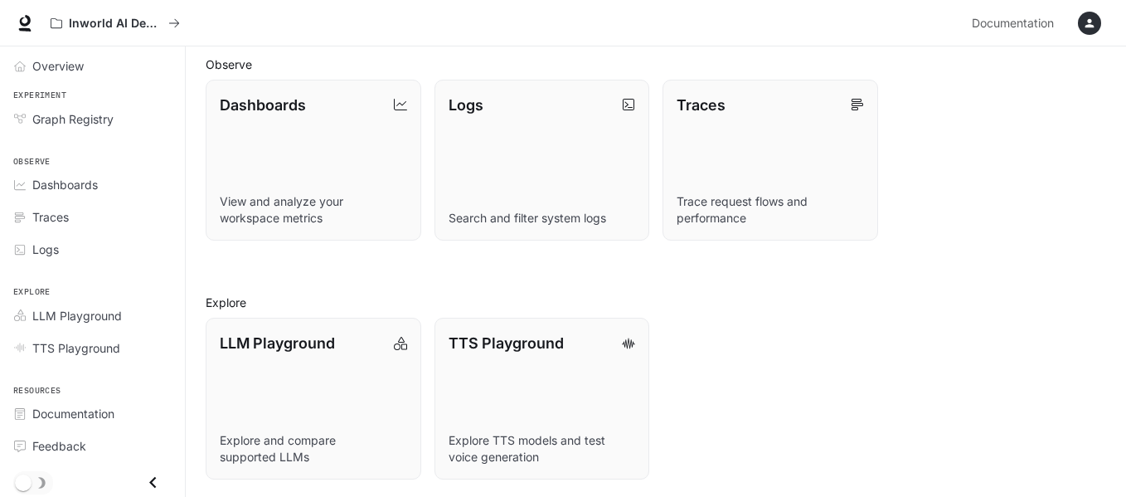
scroll to position [427, 0]
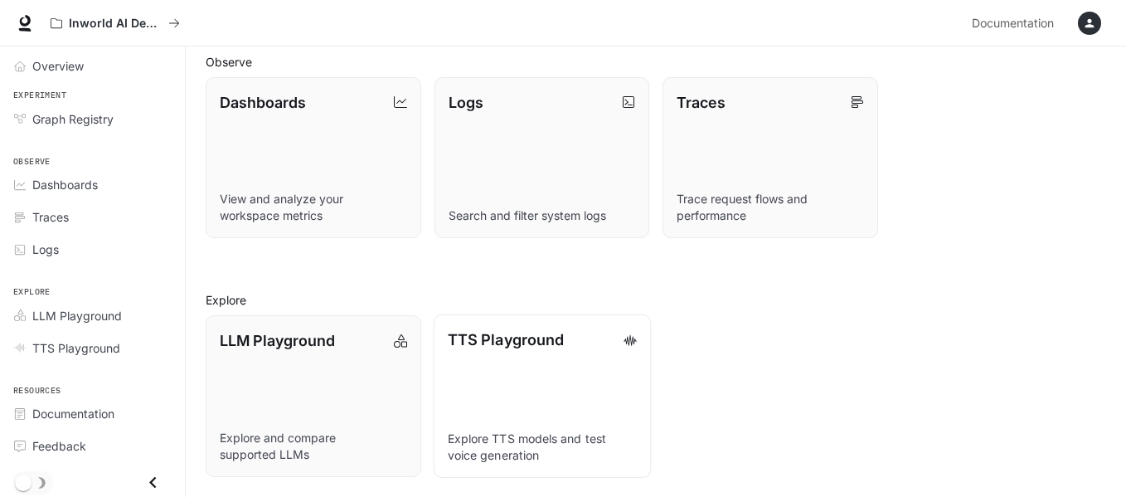
click at [491, 337] on p "TTS Playground" at bounding box center [505, 339] width 116 height 22
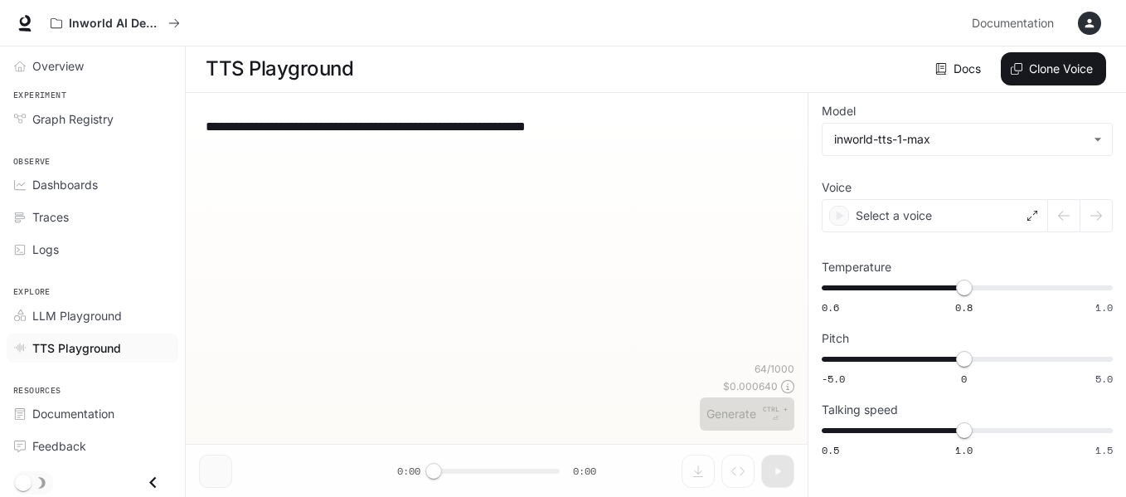
scroll to position [1, 0]
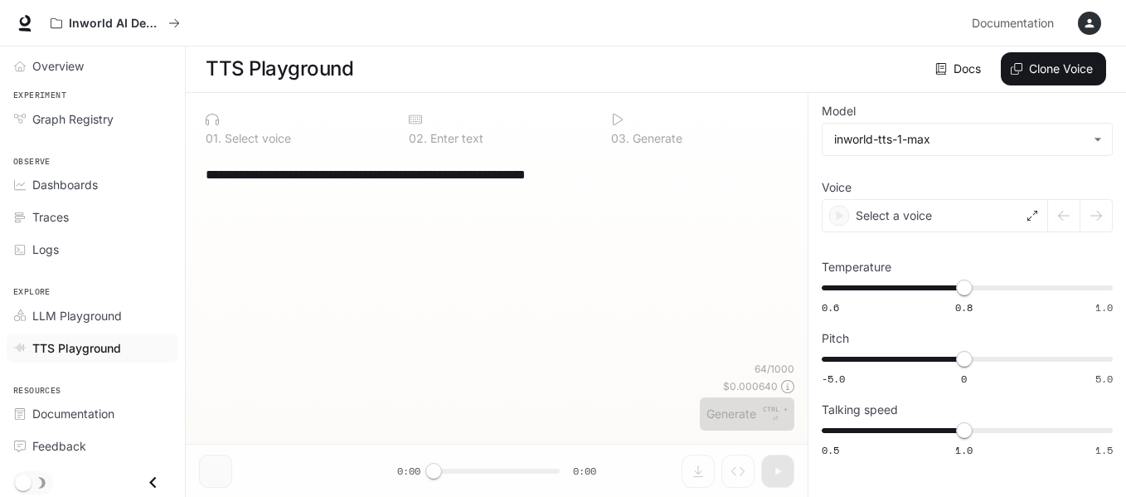
type input "****"
type input "***"
